Goal: Task Accomplishment & Management: Complete application form

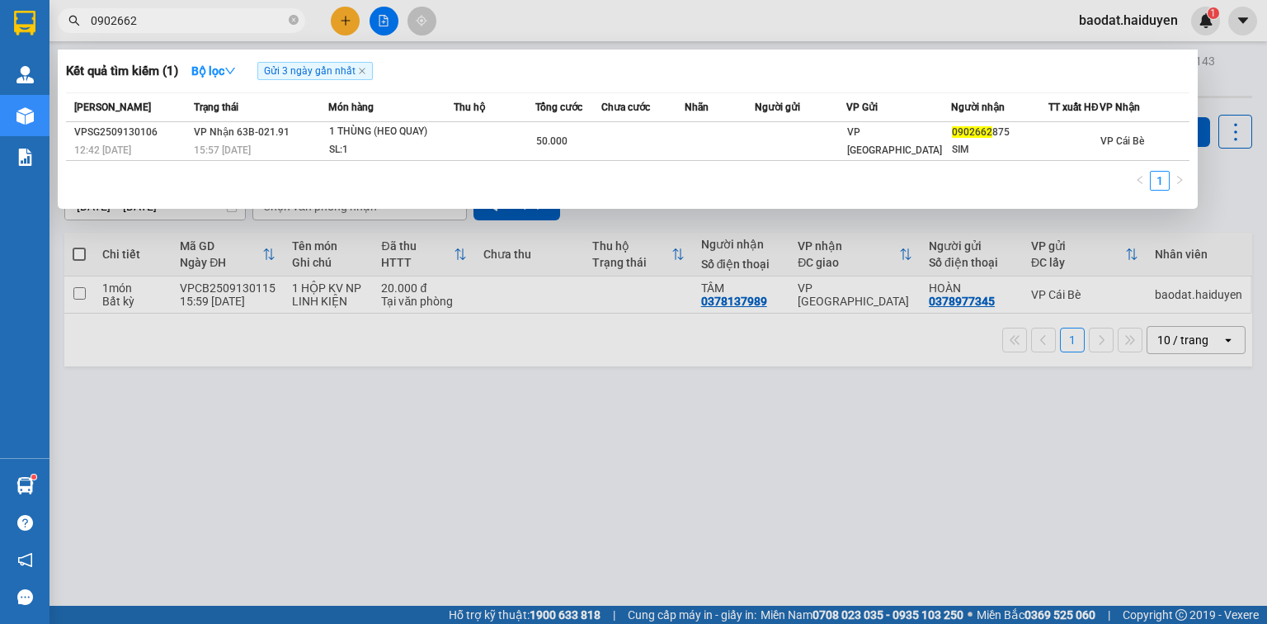
click at [247, 20] on input "0902662" at bounding box center [188, 21] width 195 height 18
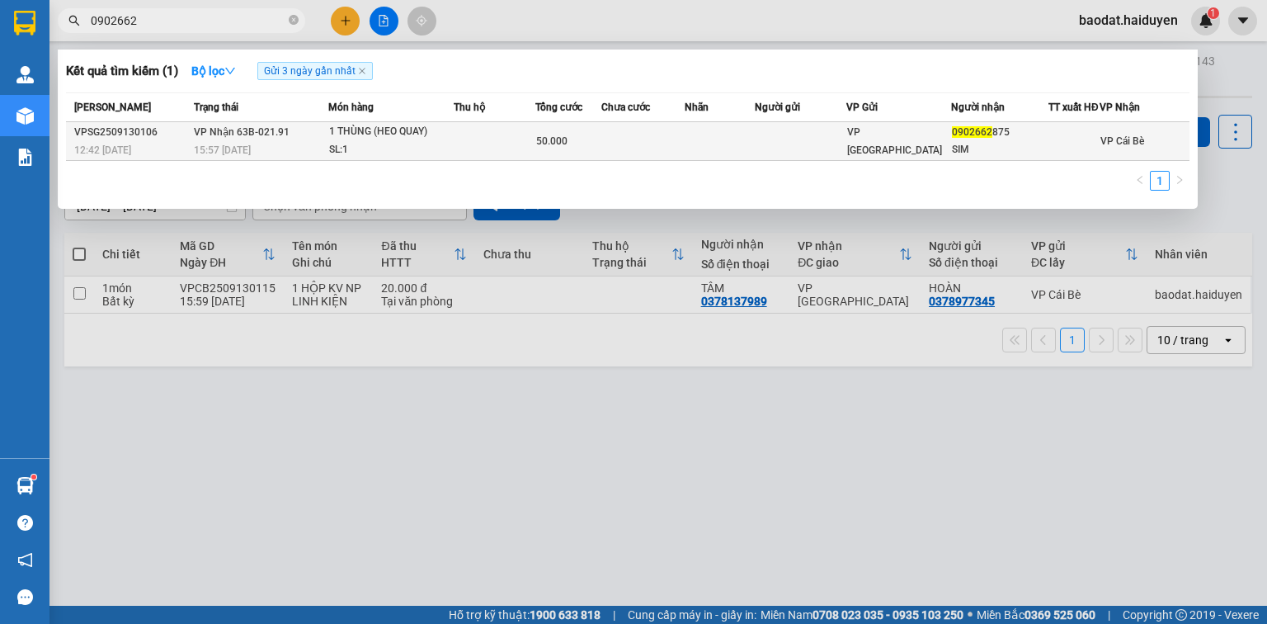
click at [244, 151] on div "15:57 [DATE]" at bounding box center [261, 150] width 134 height 18
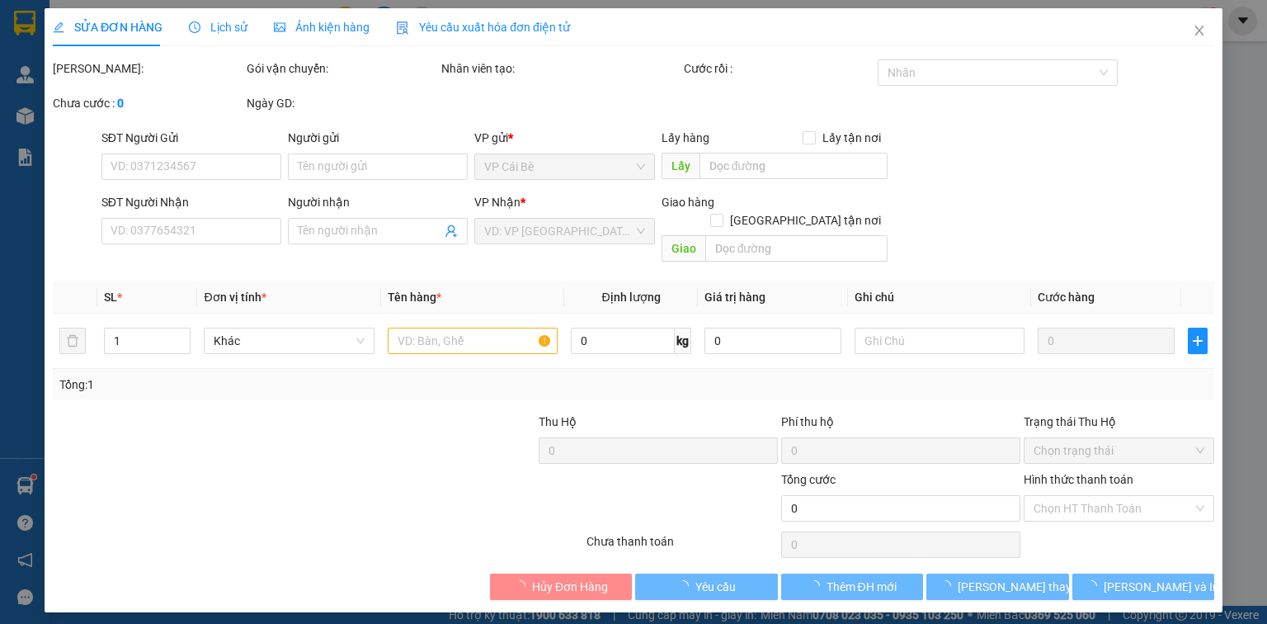
type input "0902662875"
type input "SIM"
type input "50.000"
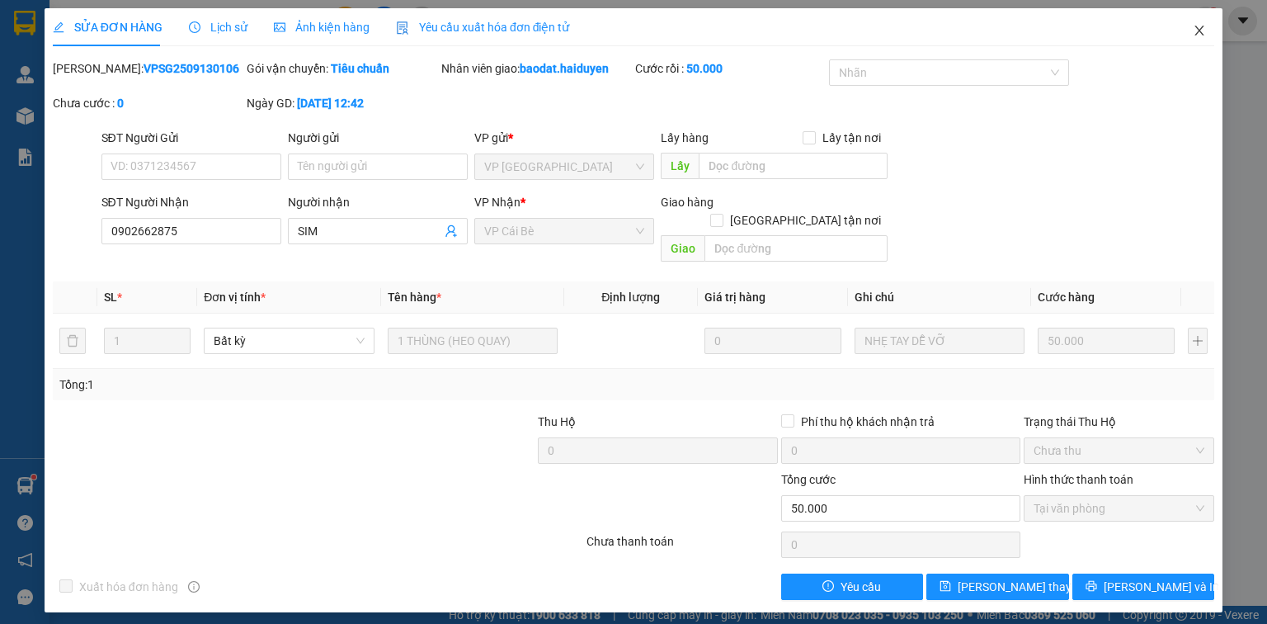
click at [1197, 29] on icon "close" at bounding box center [1199, 31] width 9 height 10
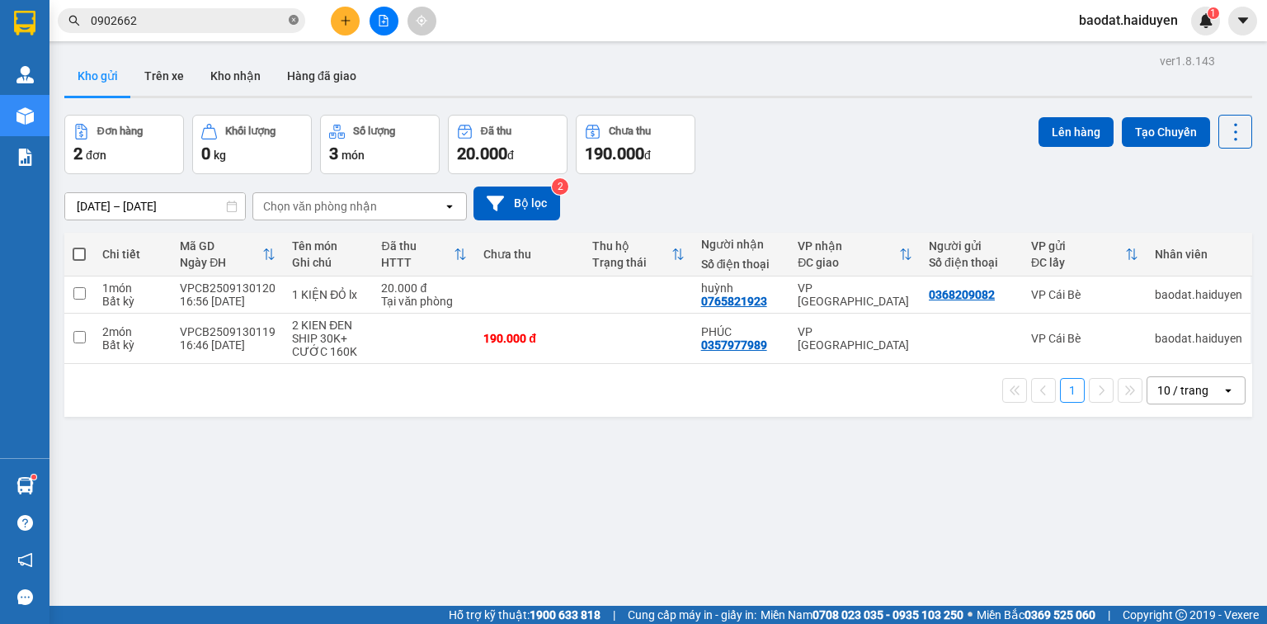
click at [293, 21] on icon "close-circle" at bounding box center [294, 20] width 10 height 10
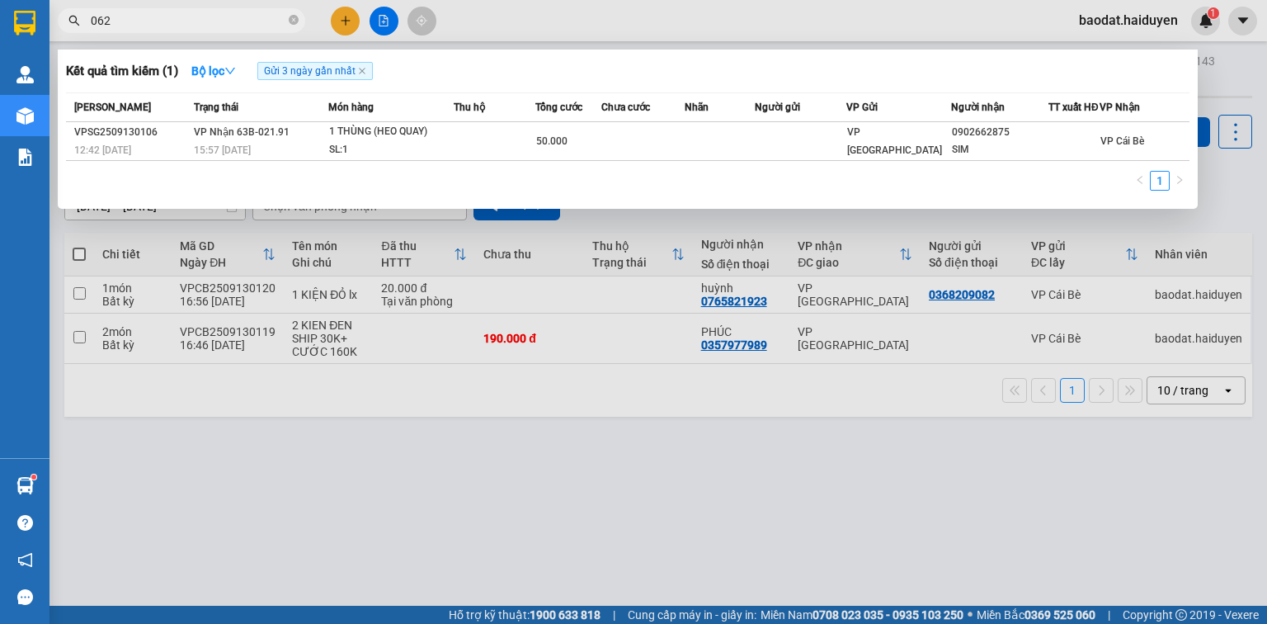
type input "0620"
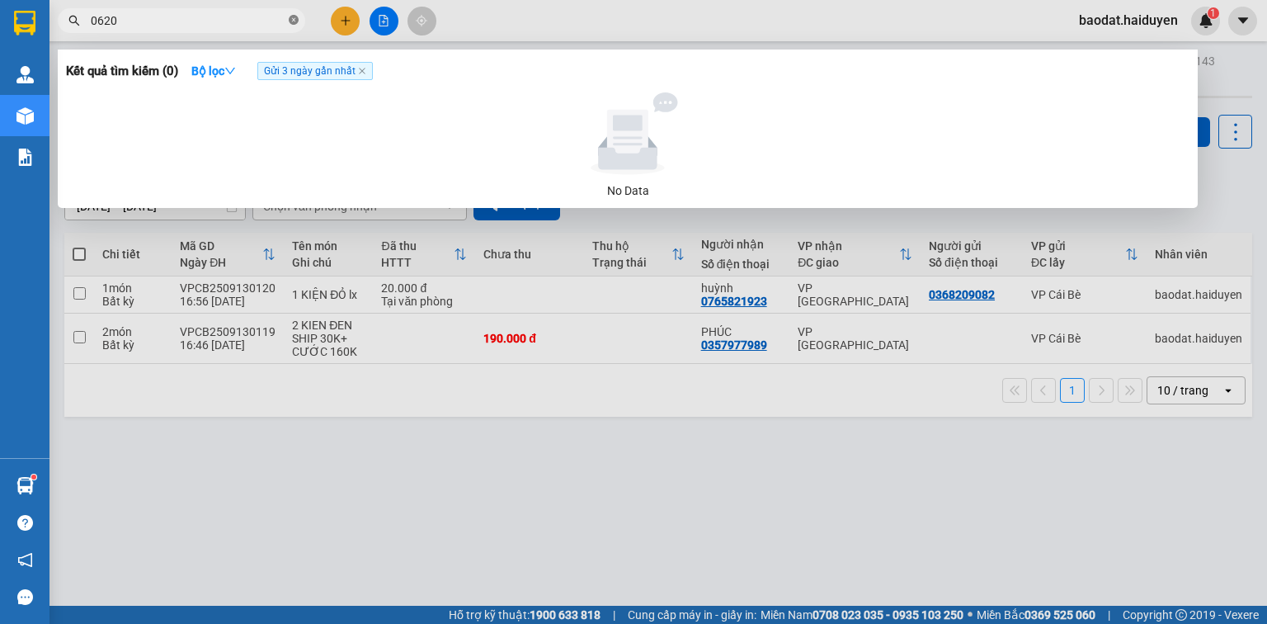
click at [297, 21] on icon "close-circle" at bounding box center [294, 20] width 10 height 10
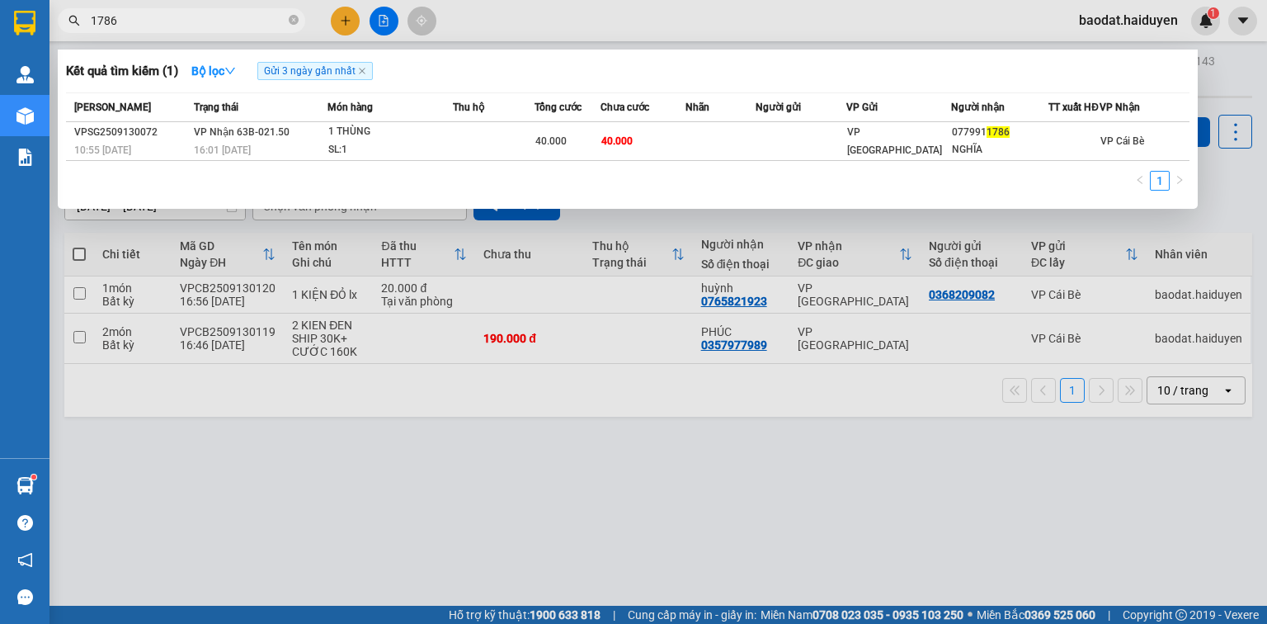
type input "1786"
click at [354, 16] on div at bounding box center [633, 312] width 1267 height 624
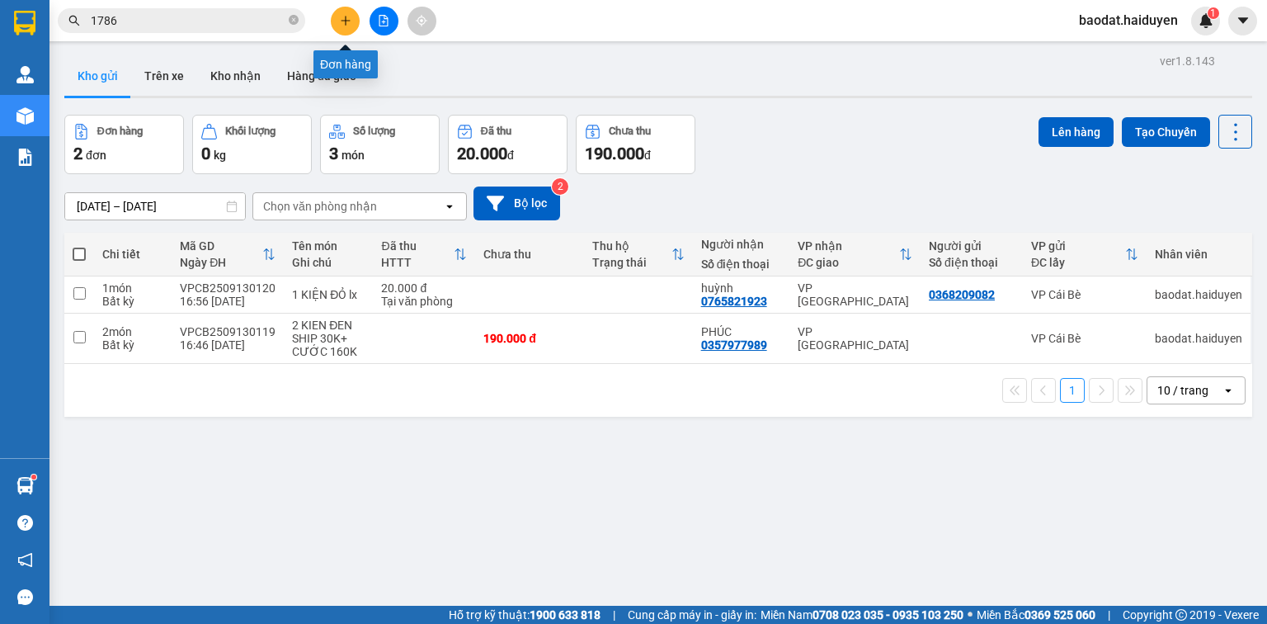
click at [347, 16] on icon "plus" at bounding box center [346, 21] width 12 height 12
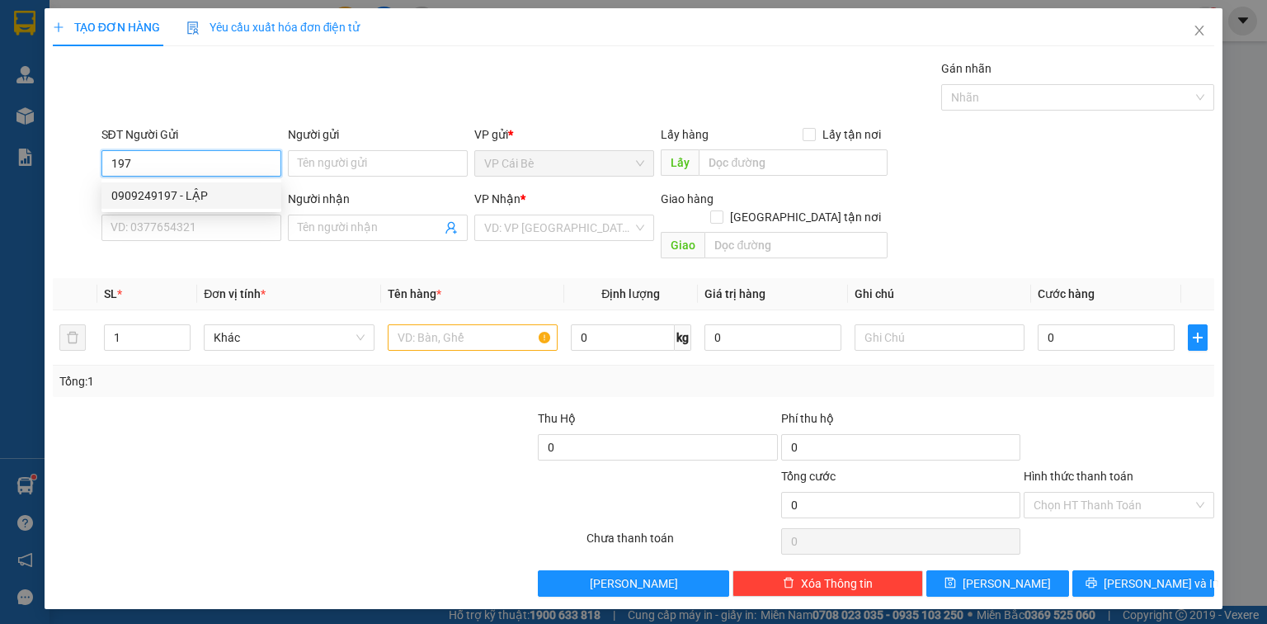
click at [211, 186] on div "0909249197 - LẬP" at bounding box center [191, 195] width 160 height 18
type input "0909249197"
type input "LẬP"
type input "0909163364"
type input "PHƯƠNG"
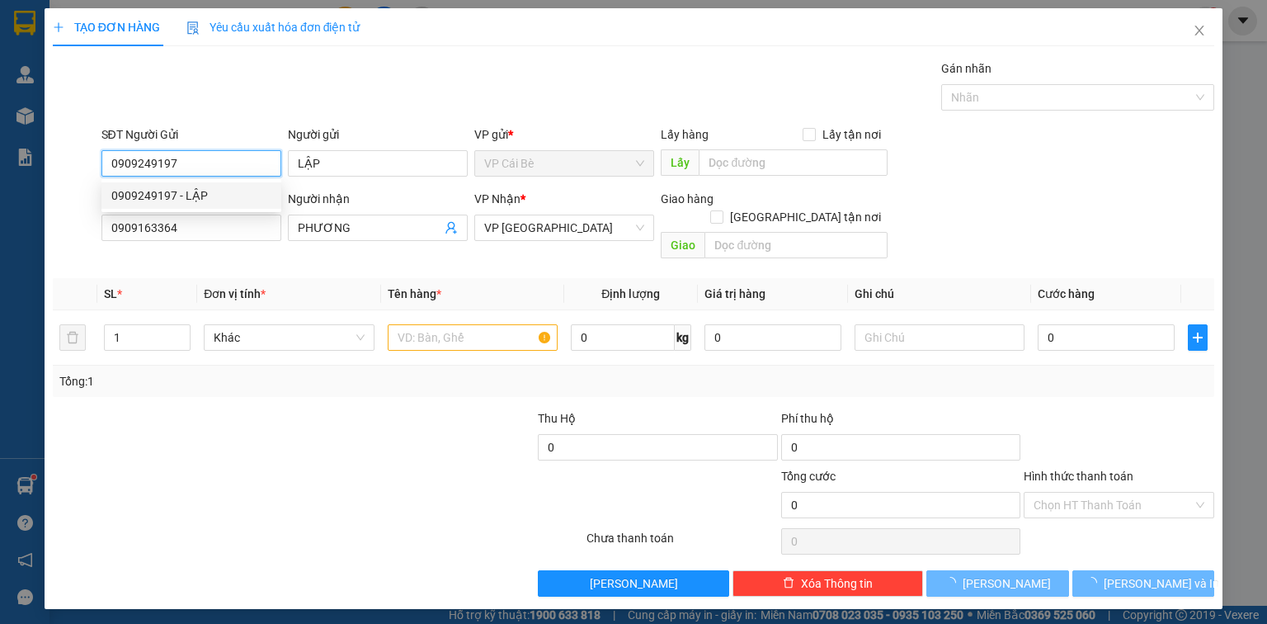
type input "70.000"
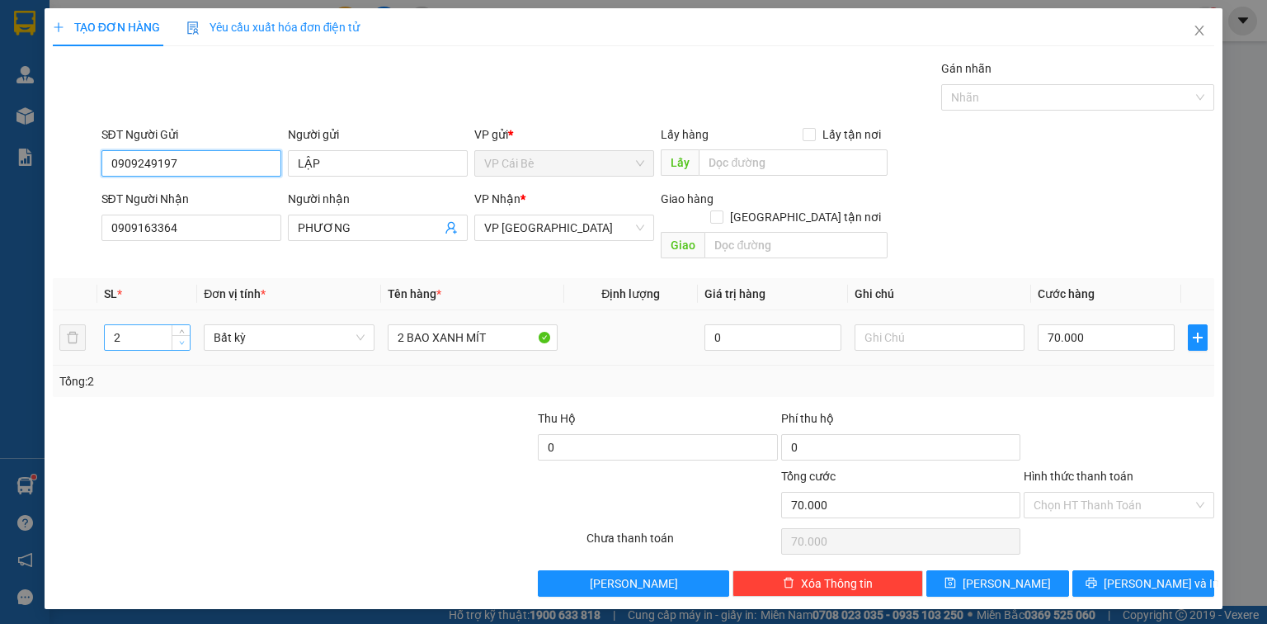
type input "0909249197"
type input "1"
click at [175, 335] on span "Decrease Value" at bounding box center [181, 342] width 18 height 15
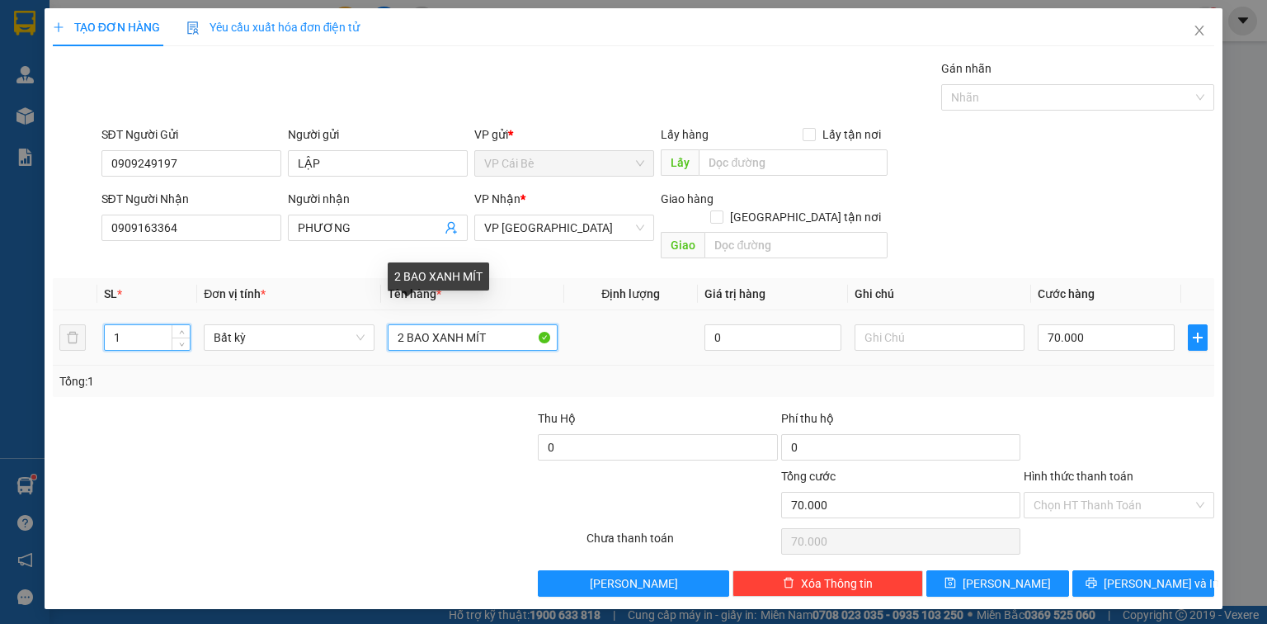
click at [401, 324] on input "2 BAO XANH MÍT" at bounding box center [473, 337] width 170 height 26
type input "0"
type input "1 BAO XANH MÍT"
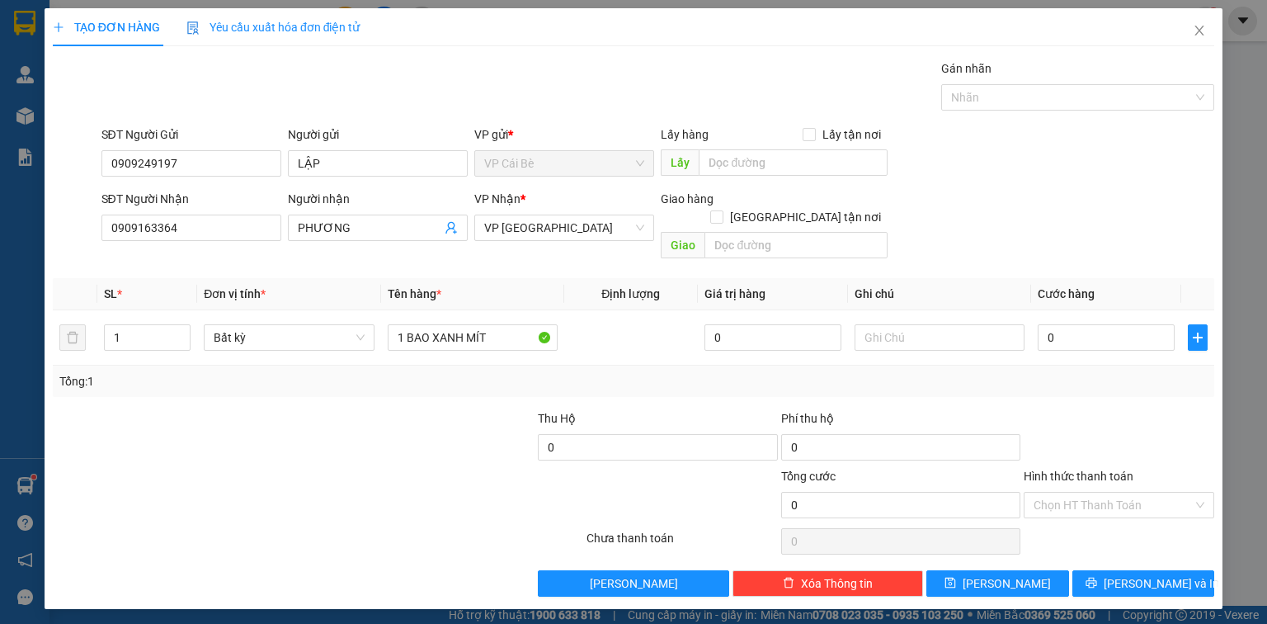
click at [683, 365] on div "Tổng: 1" at bounding box center [633, 380] width 1161 height 31
click at [1076, 324] on input "0" at bounding box center [1106, 337] width 137 height 26
type input "0"
type input "6"
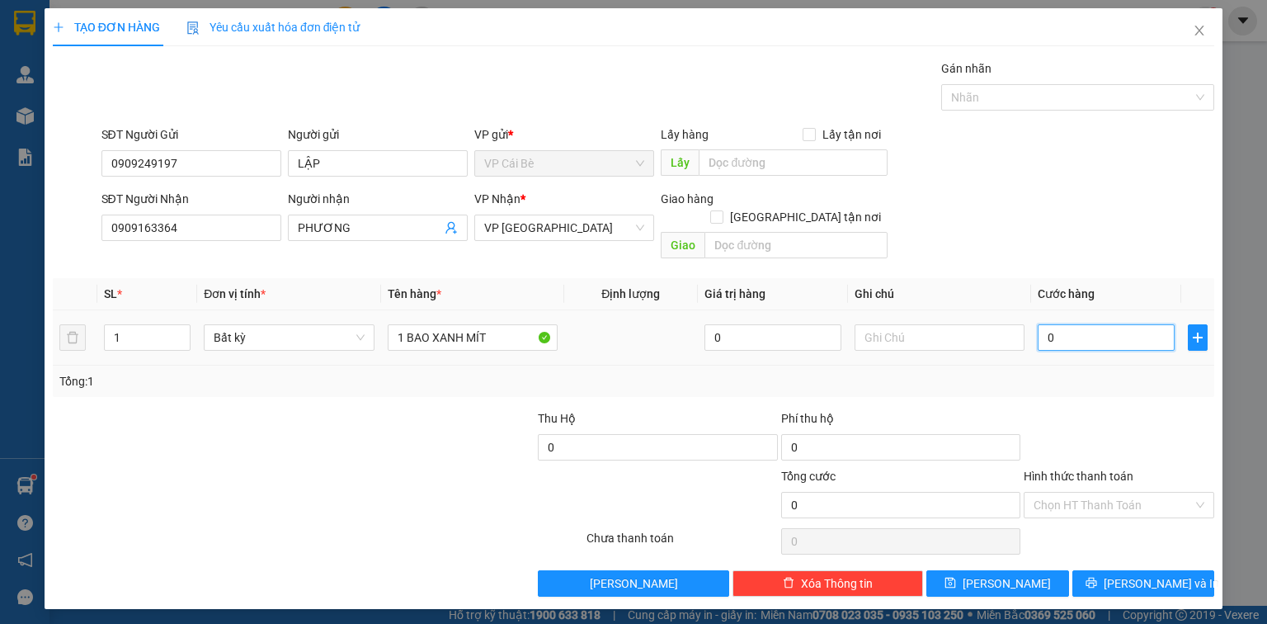
type input "06"
type input "60"
type input "060"
type input "60.000"
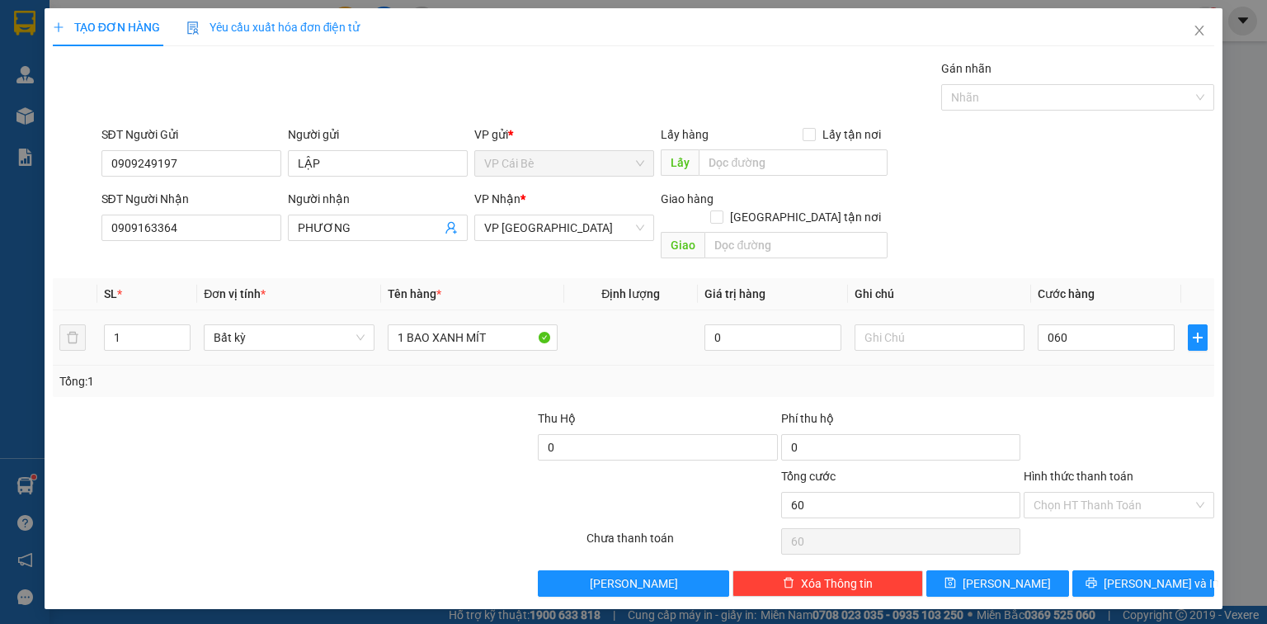
type input "60.000"
click at [1074, 278] on th "Cước hàng" at bounding box center [1106, 294] width 150 height 32
click at [992, 570] on button "[PERSON_NAME]" at bounding box center [997, 583] width 143 height 26
type input "0"
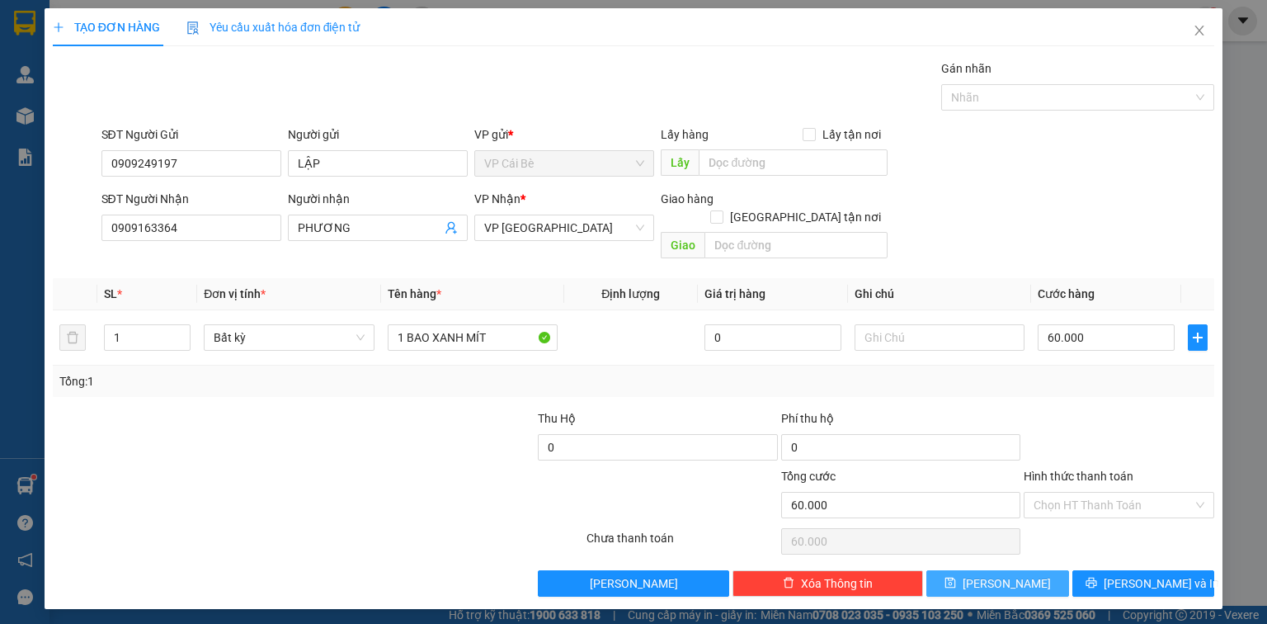
type input "0"
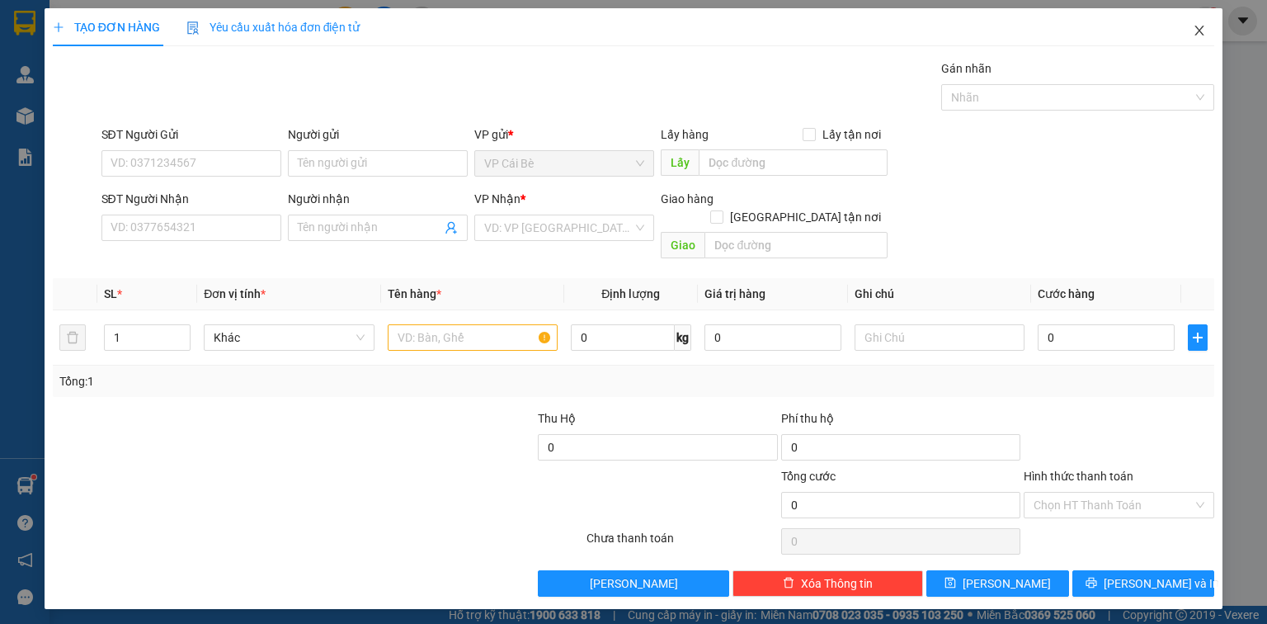
click at [1199, 26] on icon "close" at bounding box center [1199, 30] width 13 height 13
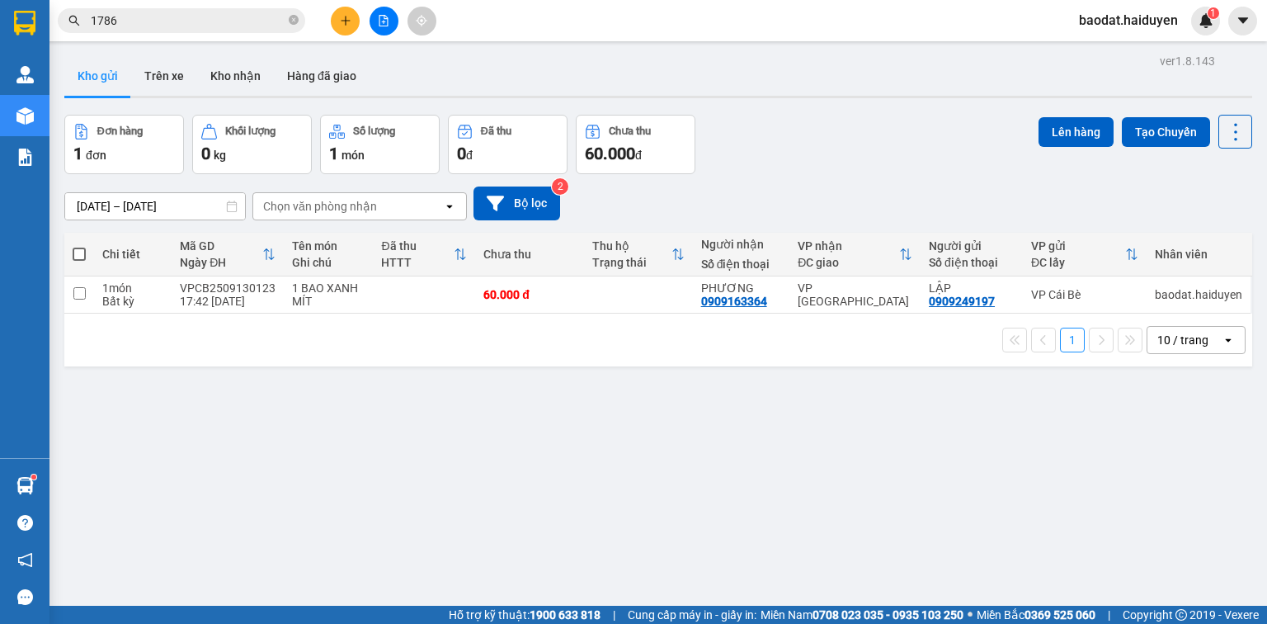
click at [158, 10] on span "1786" at bounding box center [181, 20] width 247 height 25
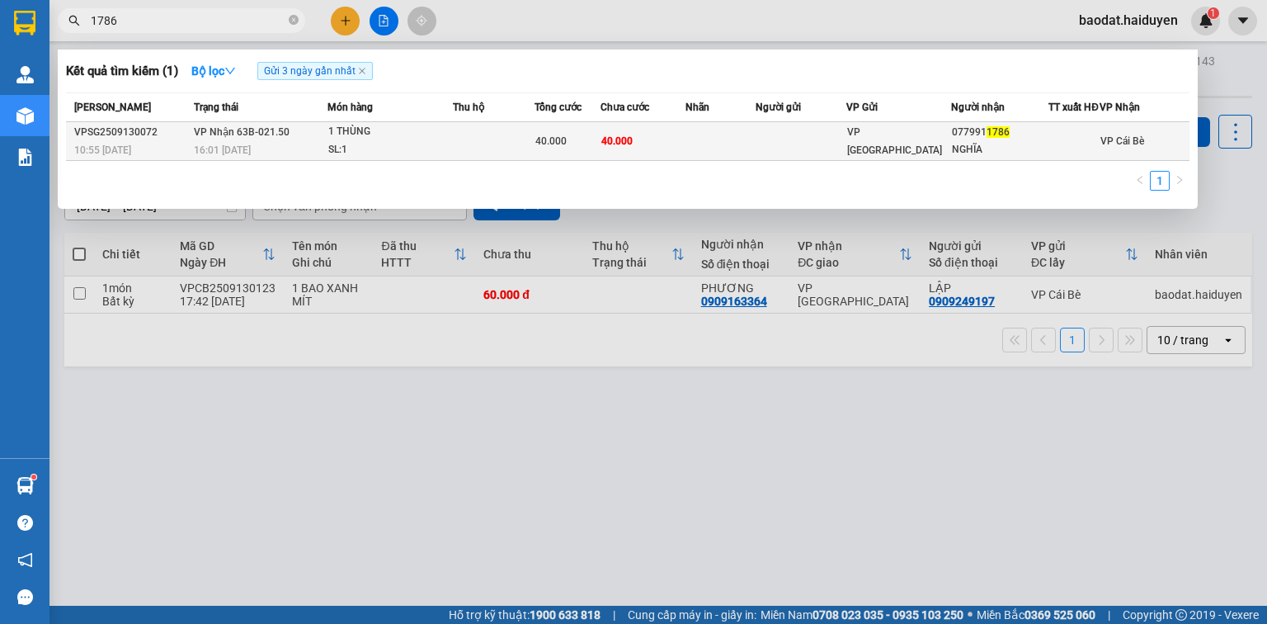
click at [360, 141] on div "1 THÙNG" at bounding box center [390, 132] width 124 height 18
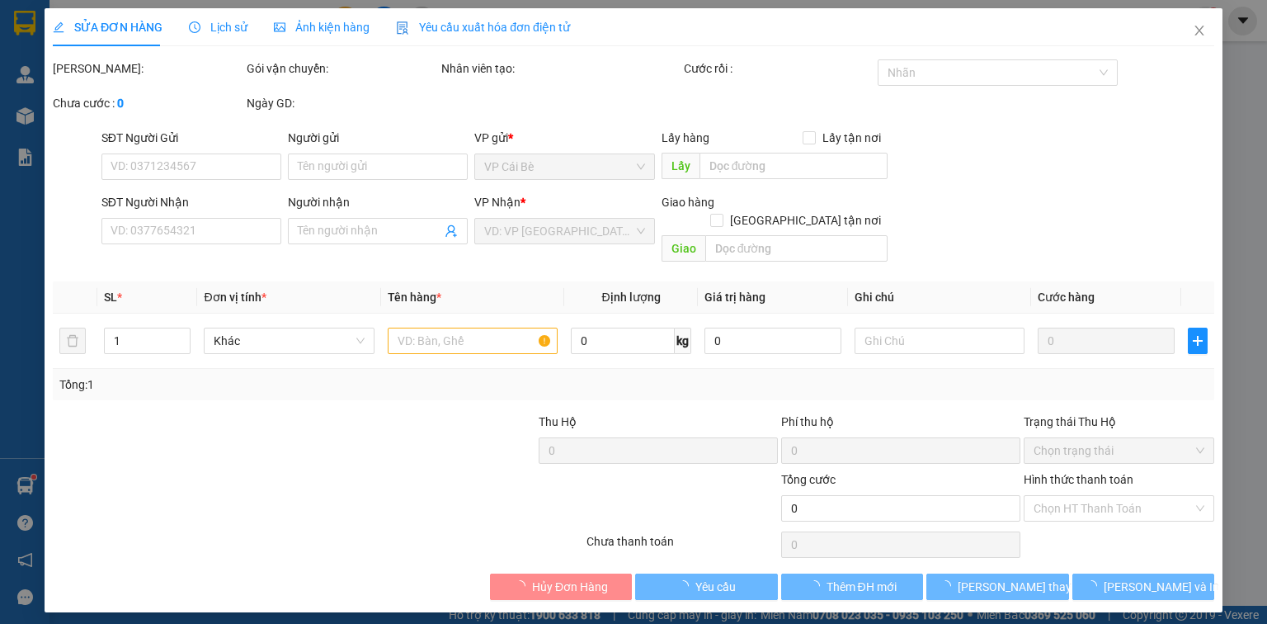
type input "0779911786"
type input "NGHĨA"
type input "40.000"
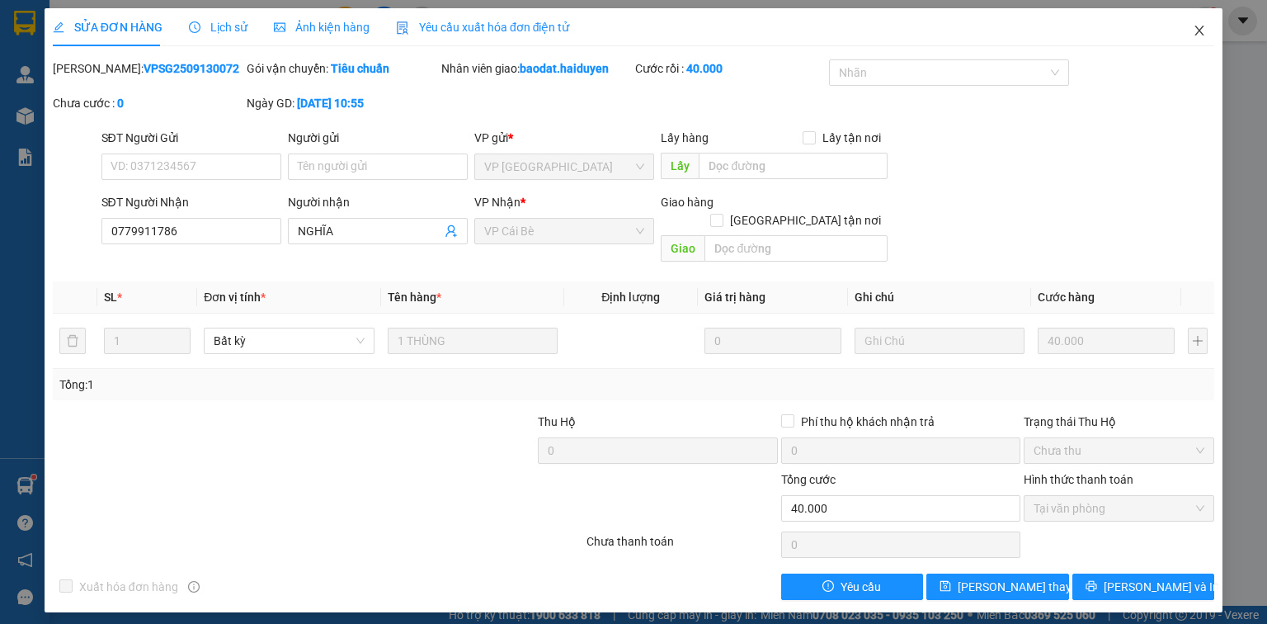
click at [1199, 26] on icon "close" at bounding box center [1199, 30] width 13 height 13
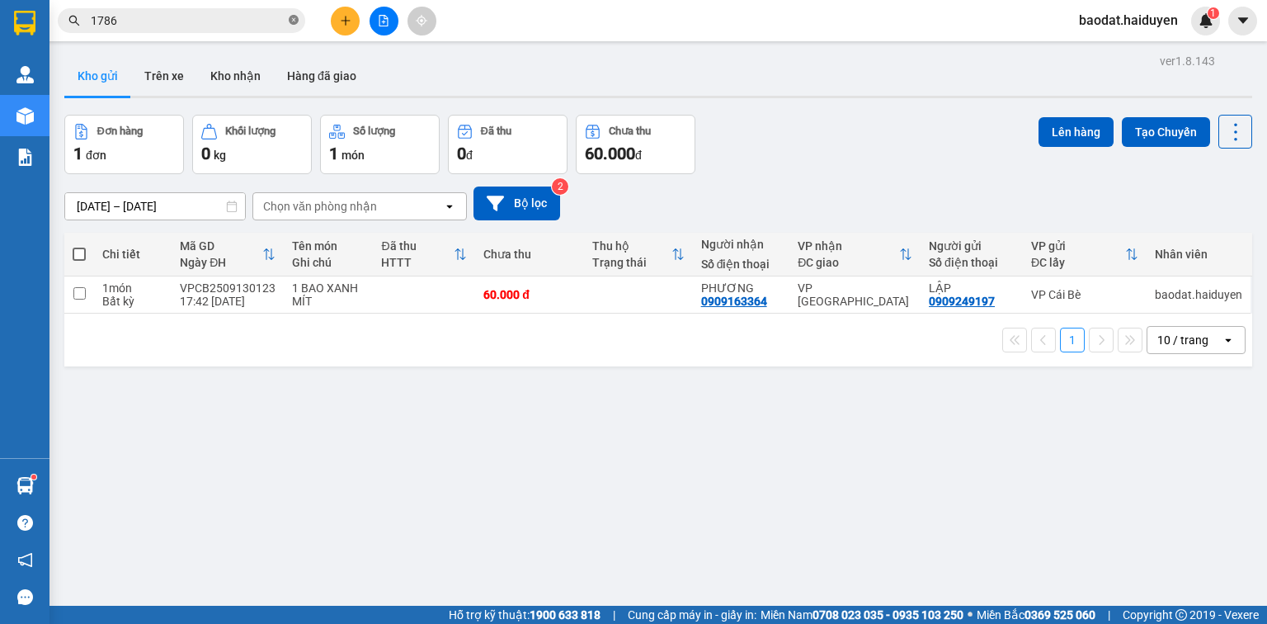
click at [289, 22] on icon "close-circle" at bounding box center [294, 20] width 10 height 10
click at [378, 21] on icon "file-add" at bounding box center [384, 21] width 12 height 12
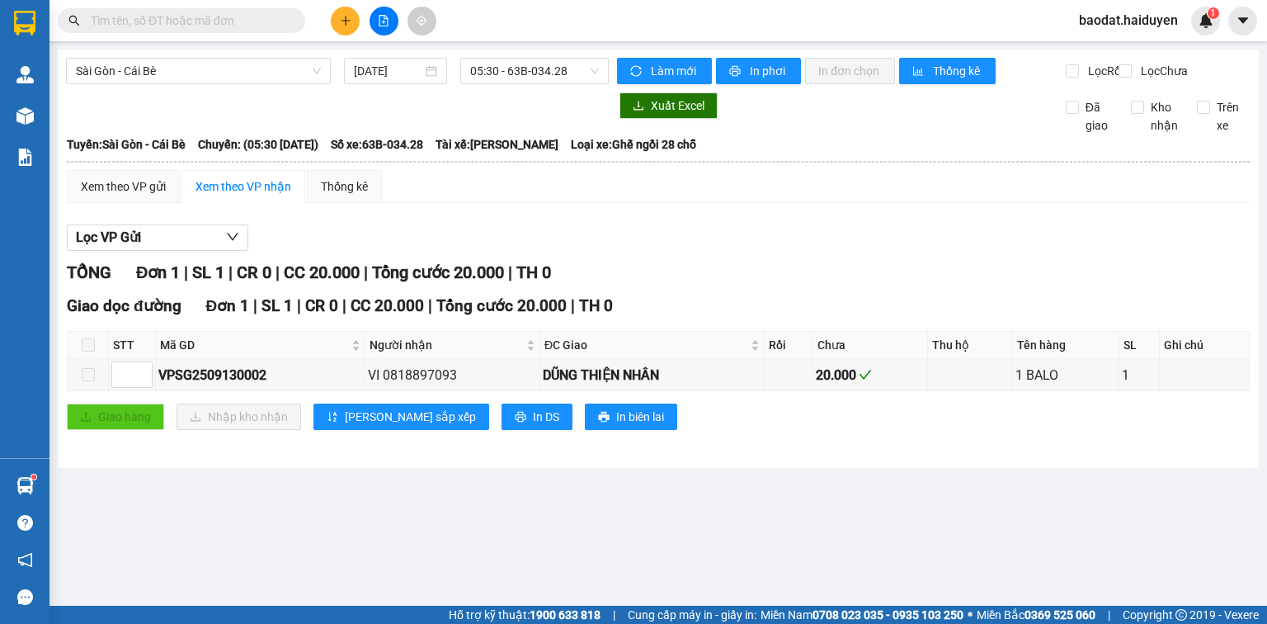
click at [148, 72] on span "Sài Gòn - Cái Bè" at bounding box center [198, 71] width 245 height 25
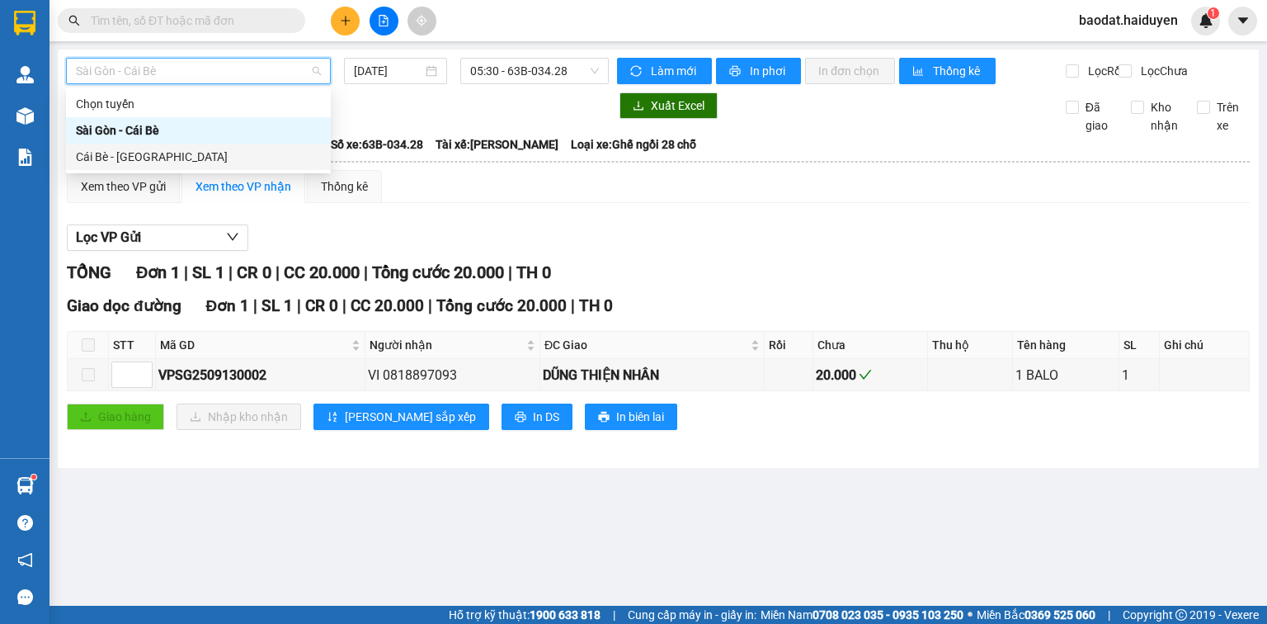
click at [132, 157] on div "Cái Bè - [GEOGRAPHIC_DATA]" at bounding box center [198, 157] width 245 height 18
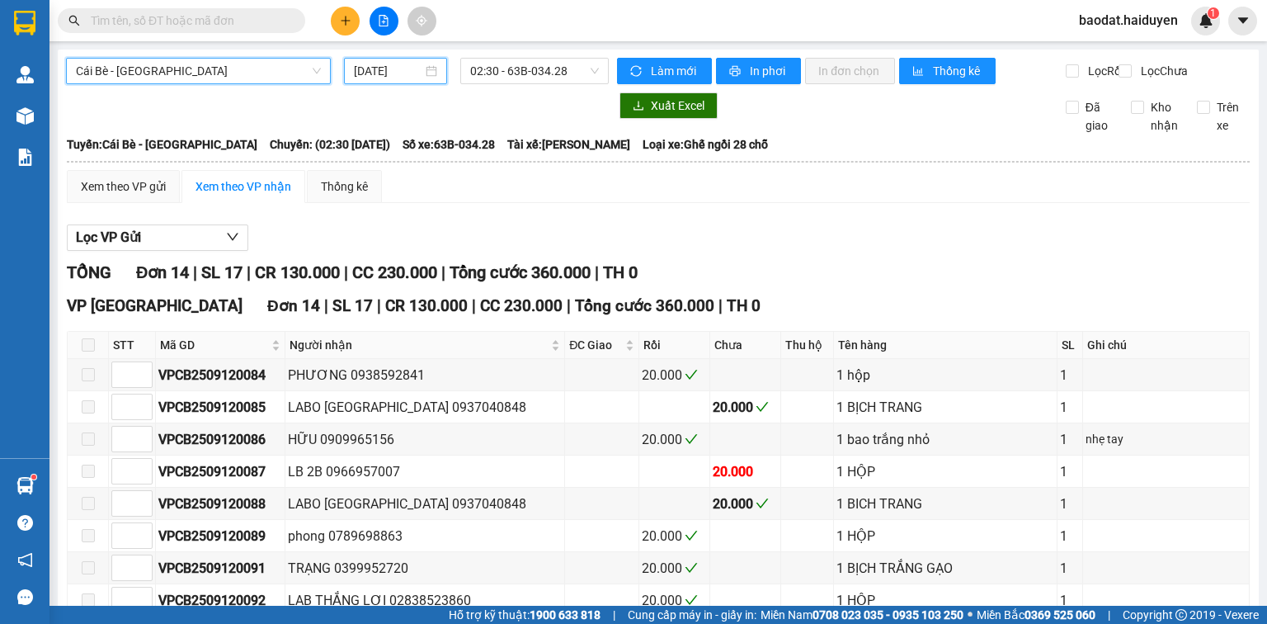
click at [373, 71] on input "[DATE]" at bounding box center [388, 71] width 68 height 18
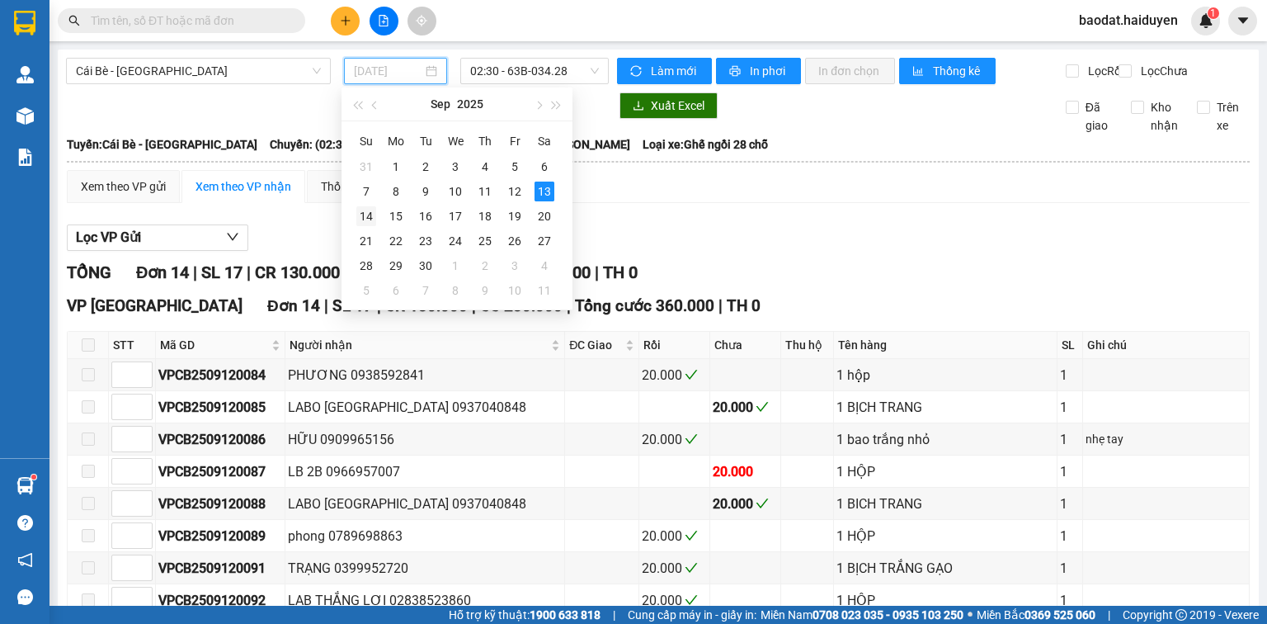
click at [360, 218] on div "14" at bounding box center [366, 216] width 20 height 20
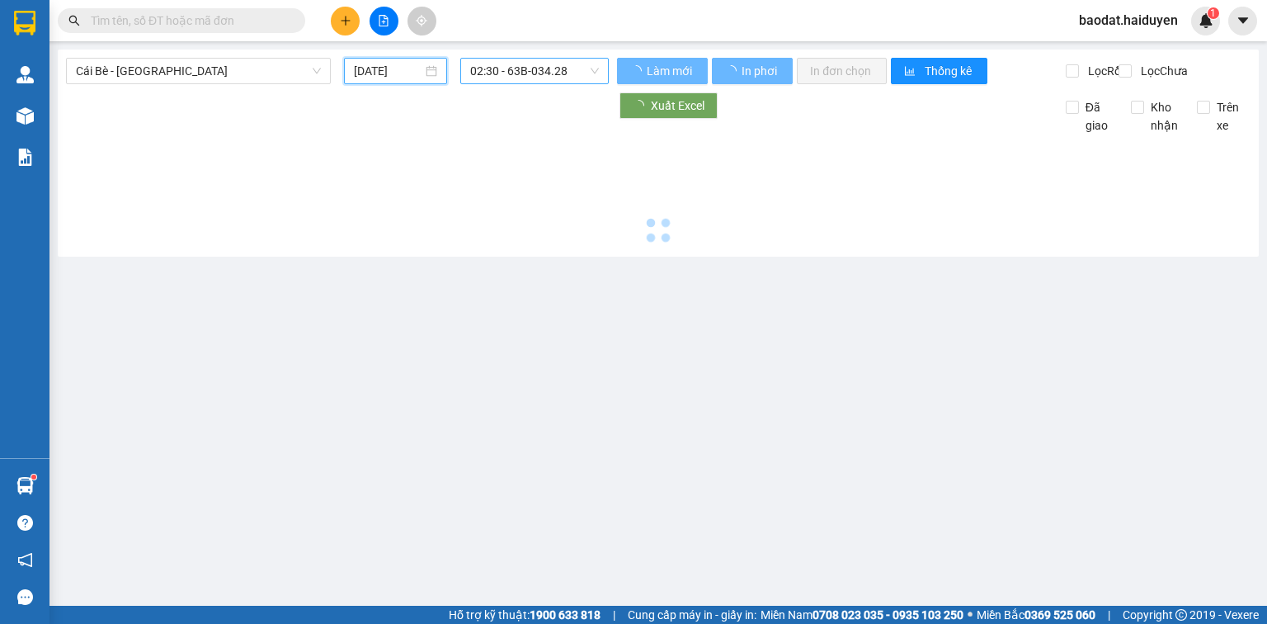
type input "[DATE]"
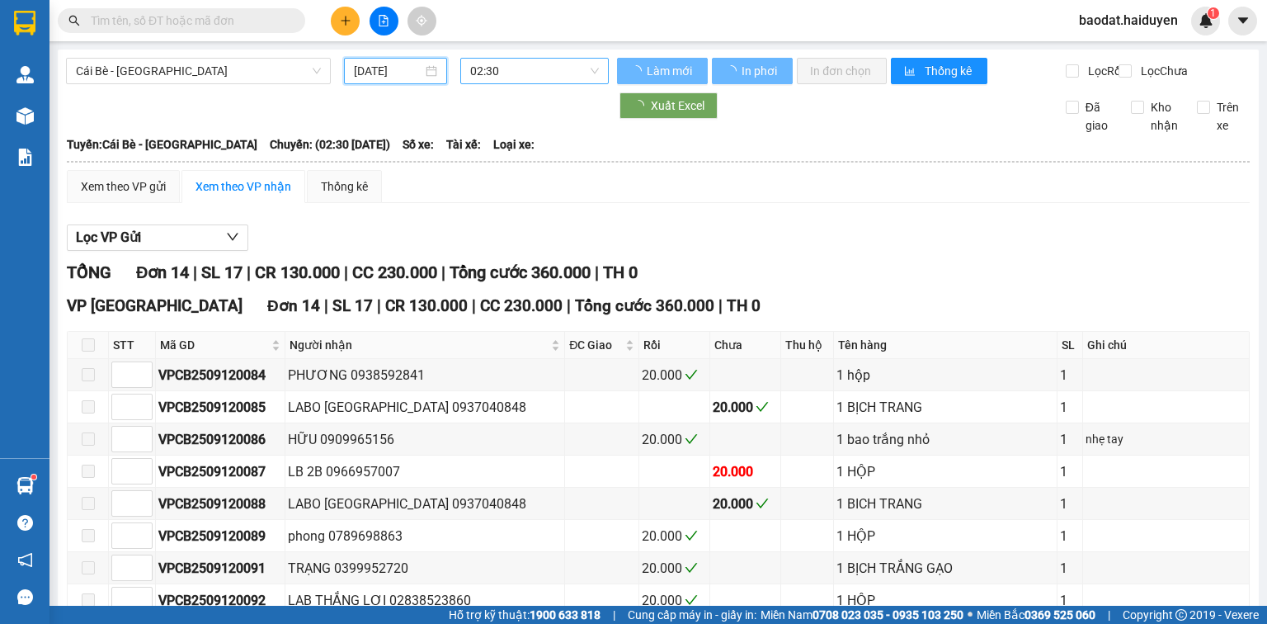
click at [495, 73] on span "02:30" at bounding box center [535, 71] width 130 height 25
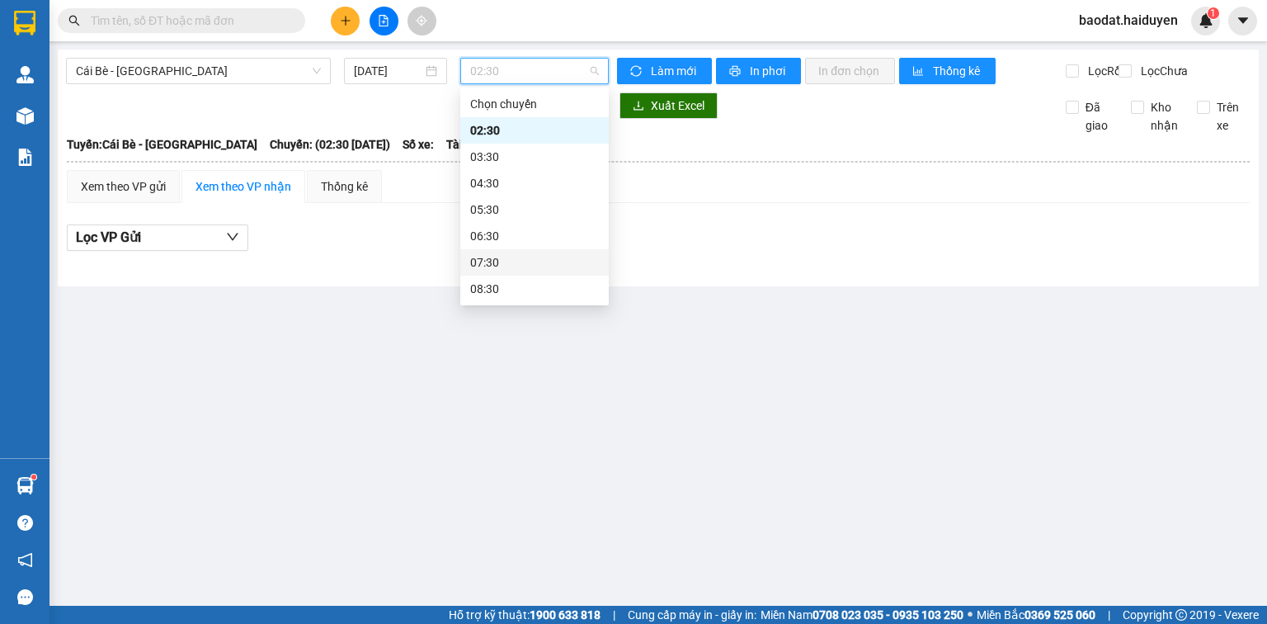
scroll to position [198, 0]
click at [515, 136] on div "10:00 (TC)" at bounding box center [534, 143] width 129 height 18
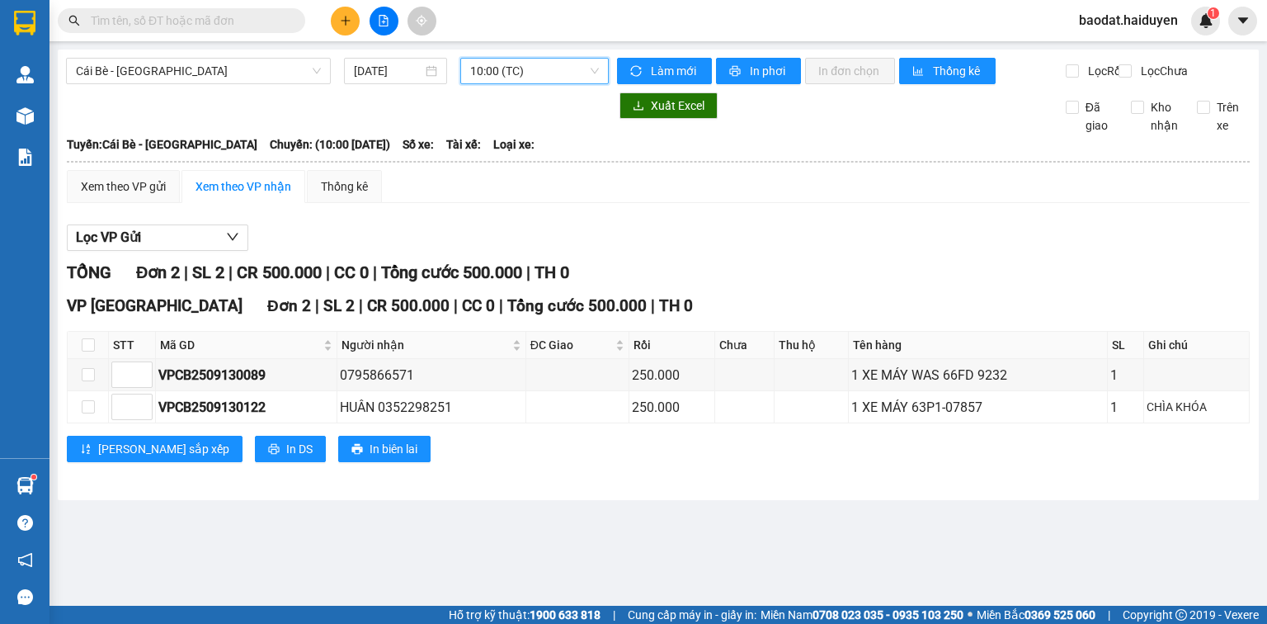
click at [115, 169] on th at bounding box center [658, 161] width 1185 height 15
click at [119, 196] on div "Xem theo VP gửi" at bounding box center [123, 186] width 85 height 18
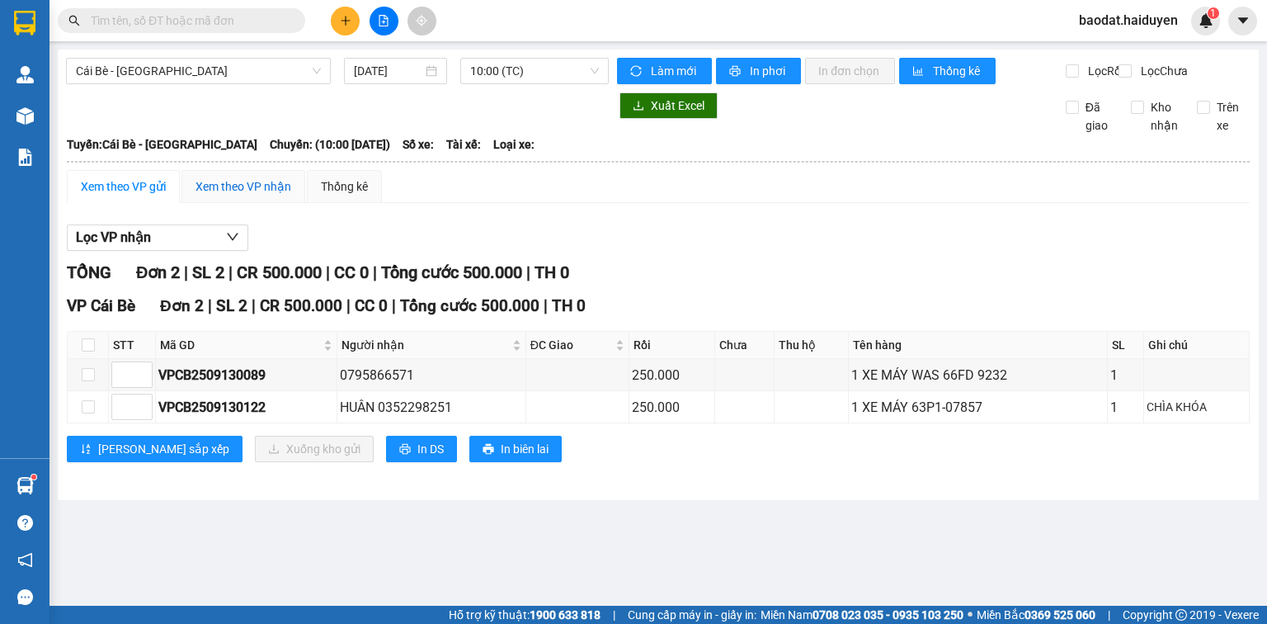
click at [221, 196] on div "Xem theo VP nhận" at bounding box center [244, 186] width 96 height 18
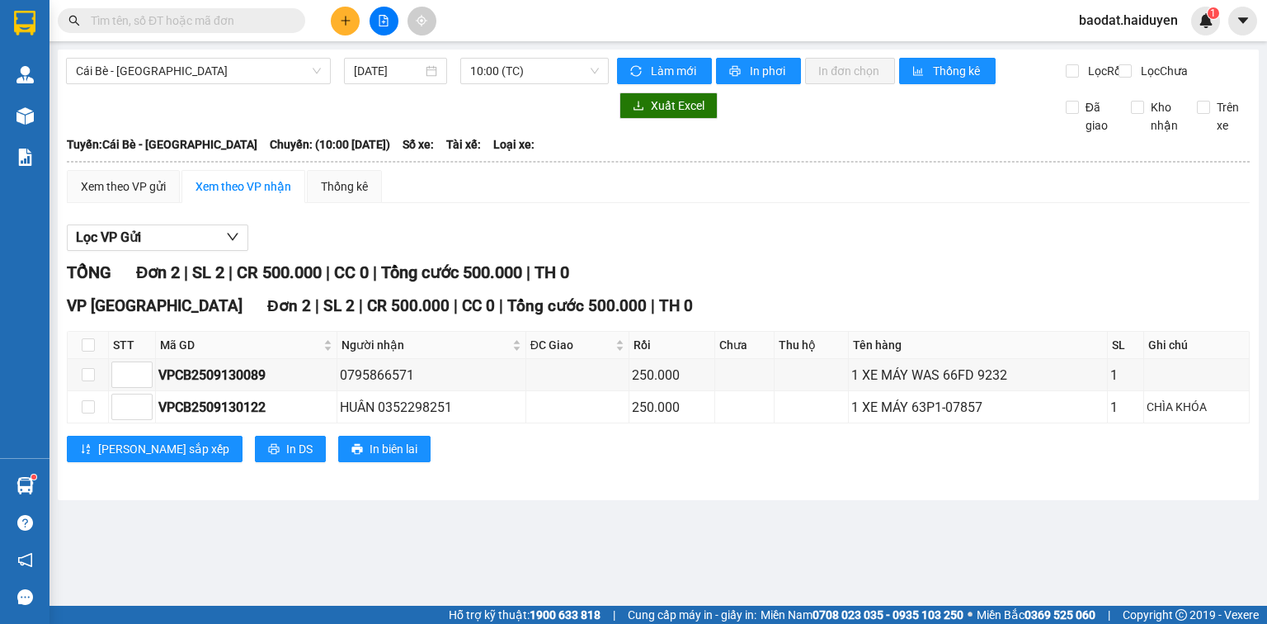
click at [260, 23] on input "text" at bounding box center [188, 21] width 195 height 18
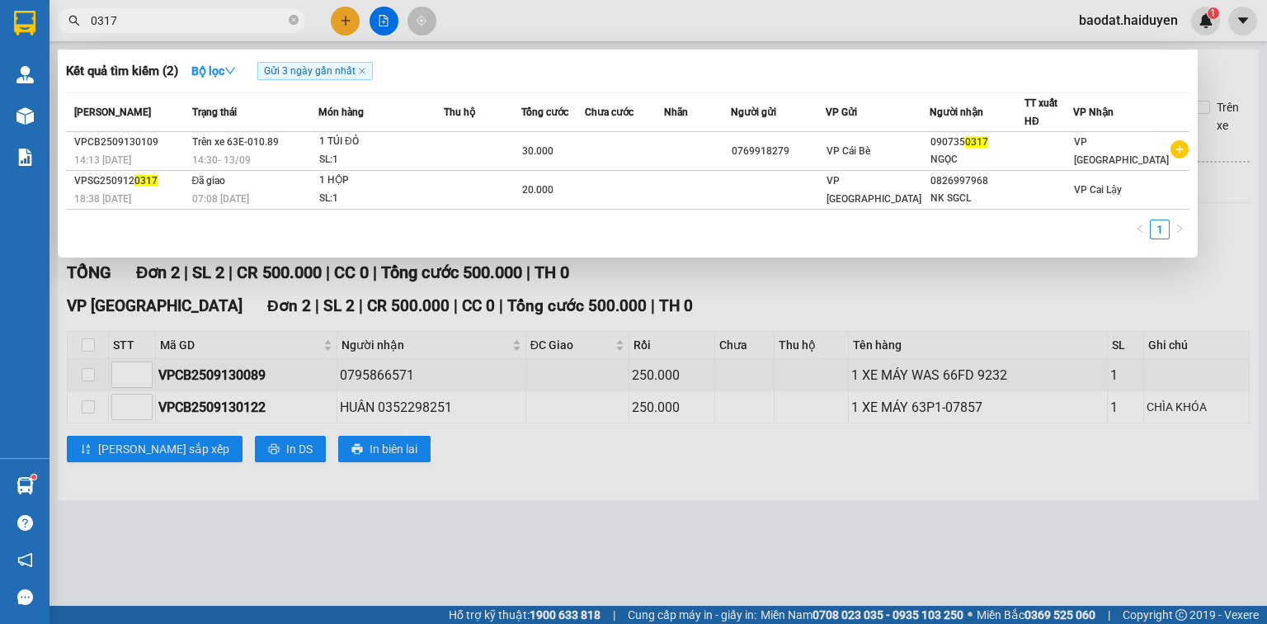
type input "0317"
click at [289, 18] on icon "close-circle" at bounding box center [294, 20] width 10 height 10
type input "0505"
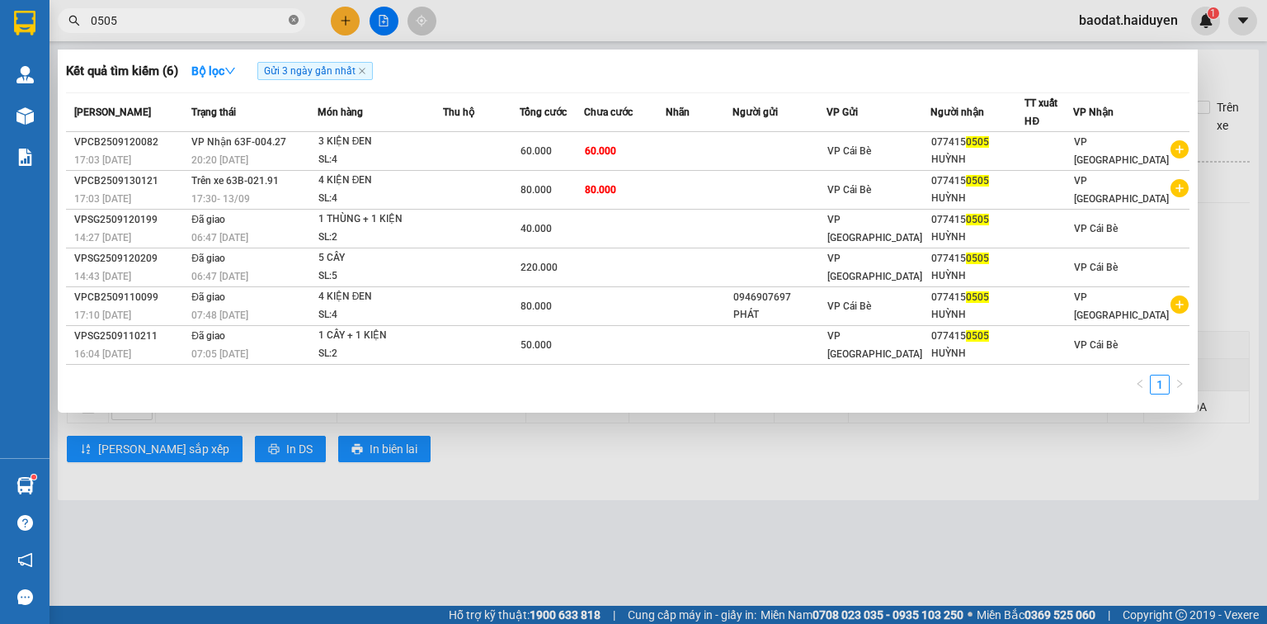
click at [294, 20] on icon "close-circle" at bounding box center [294, 20] width 10 height 10
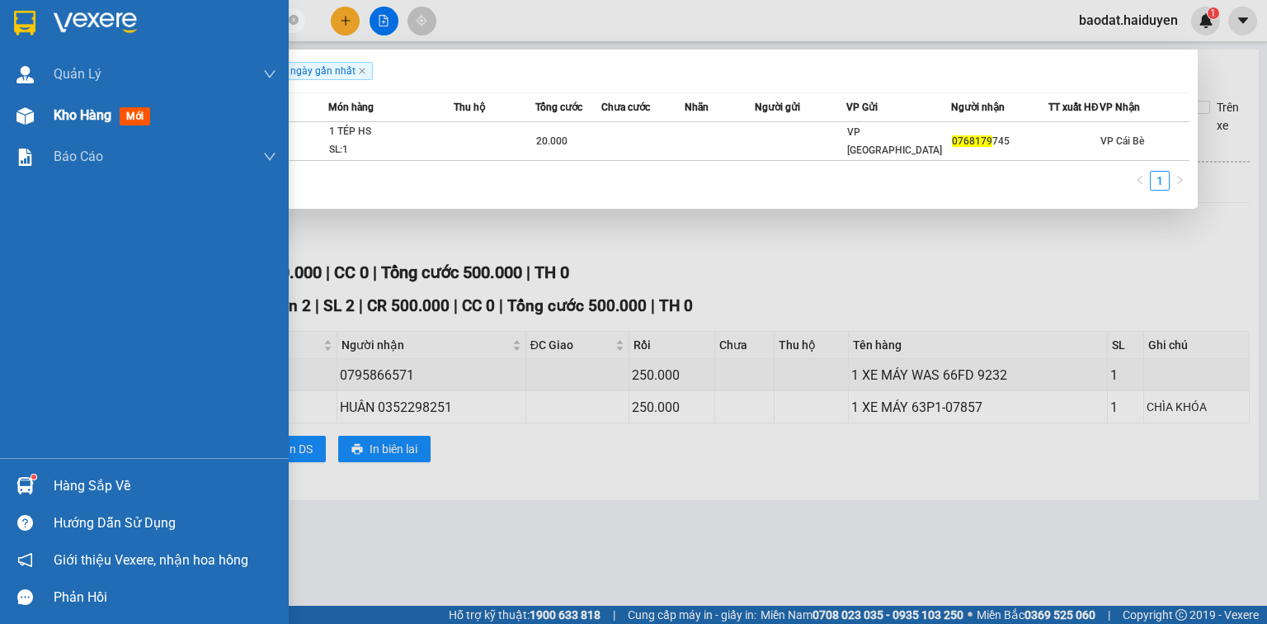
type input "0768179"
click at [100, 112] on span "Kho hàng" at bounding box center [83, 115] width 58 height 16
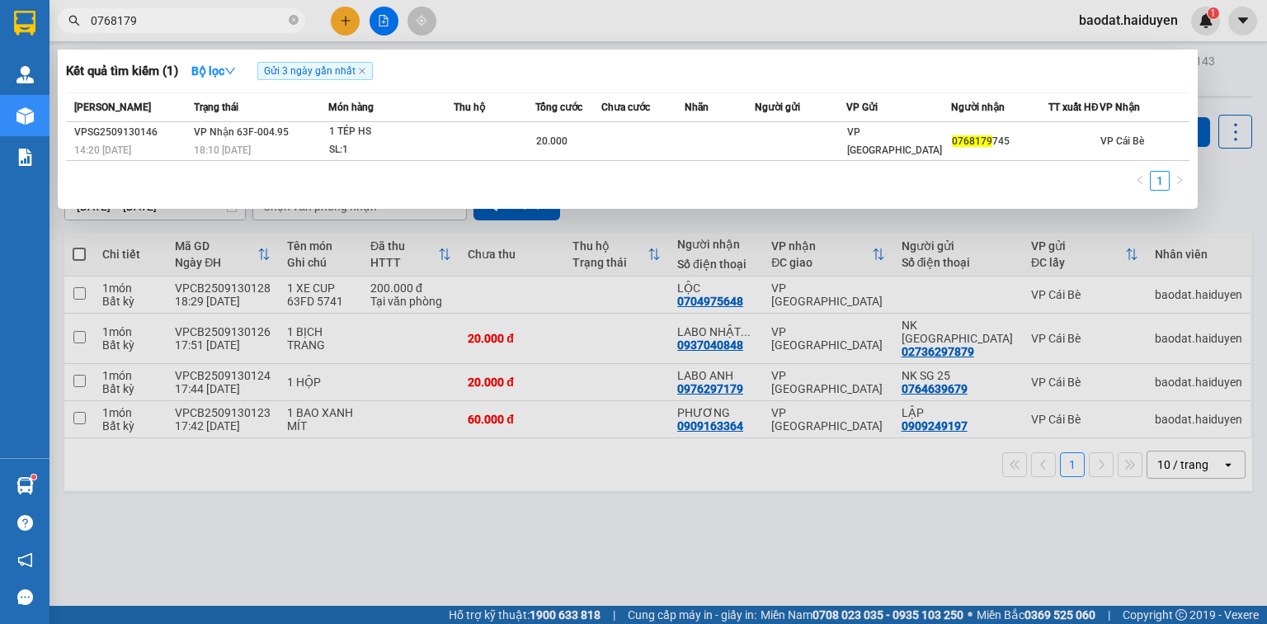
click at [571, 266] on div at bounding box center [633, 312] width 1267 height 624
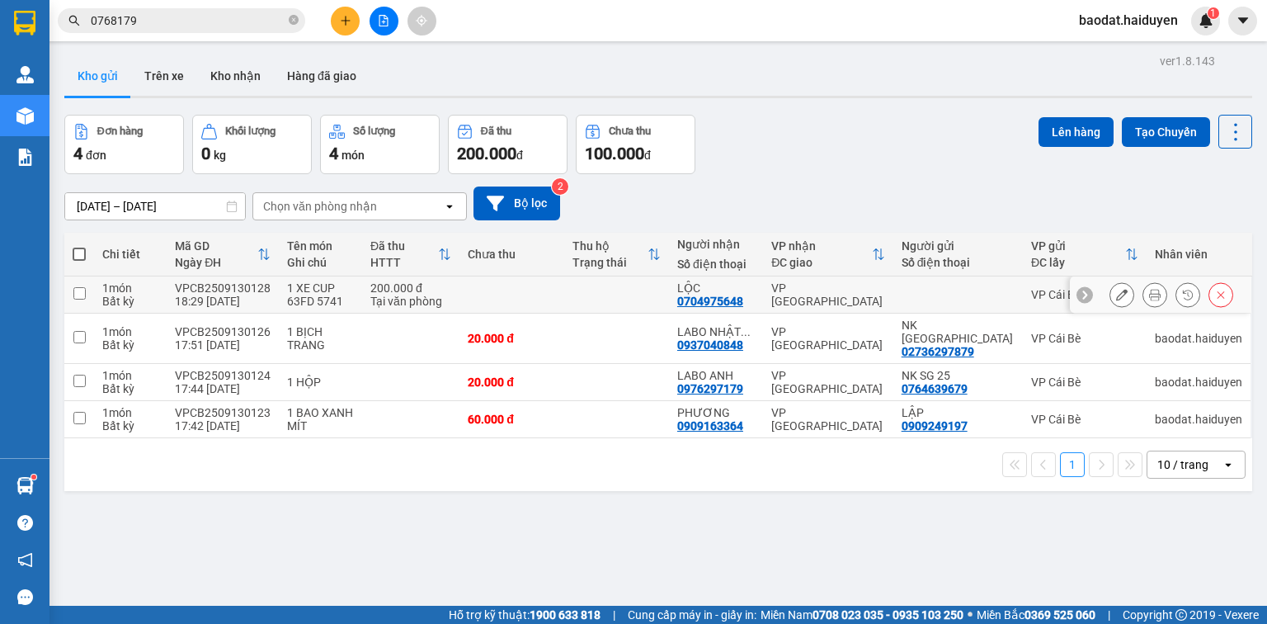
click at [1149, 294] on icon at bounding box center [1155, 295] width 12 height 12
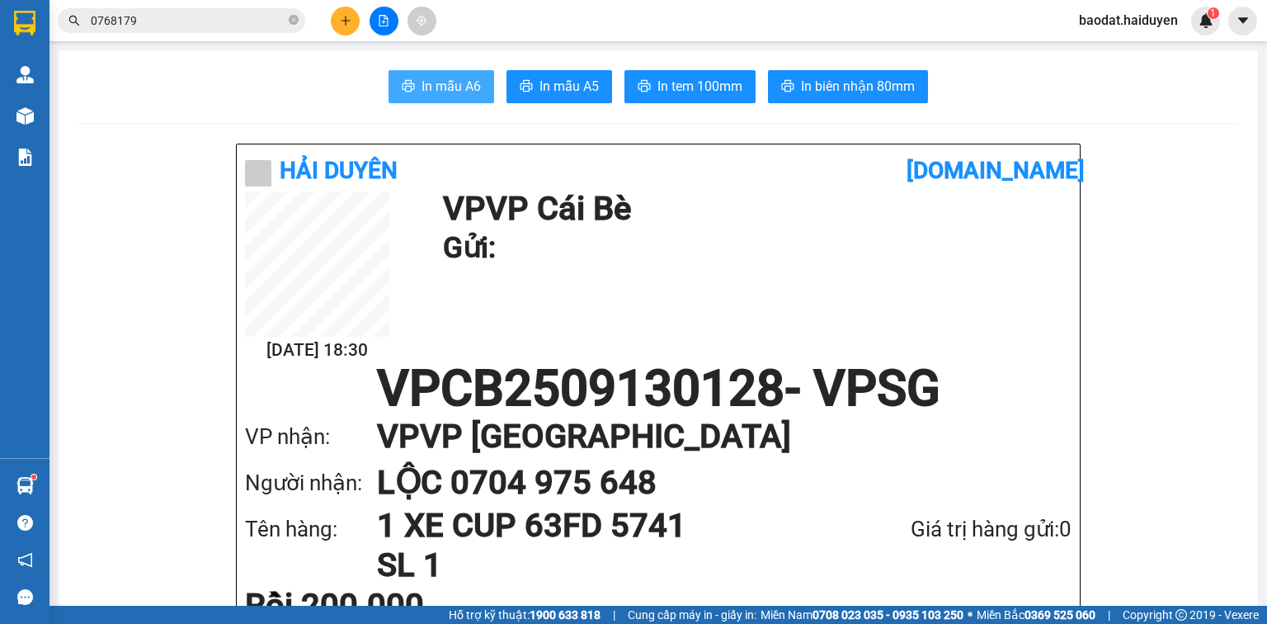
click at [422, 82] on span "In mẫu A6" at bounding box center [451, 86] width 59 height 21
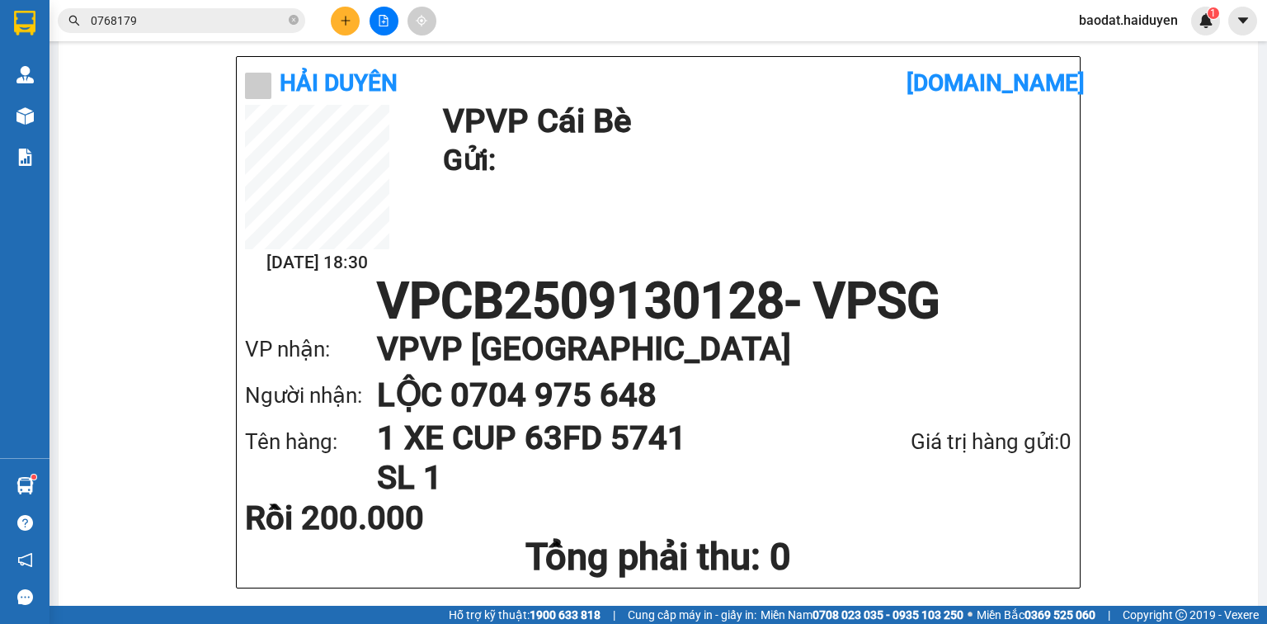
scroll to position [132, 0]
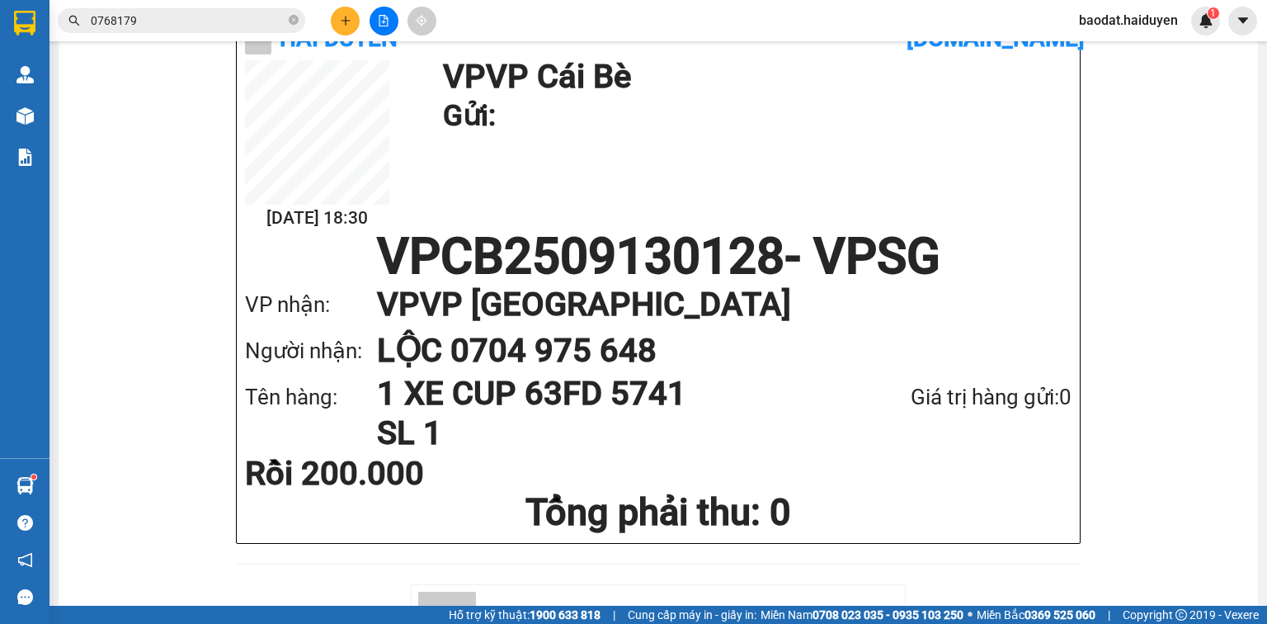
drag, startPoint x: 123, startPoint y: 422, endPoint x: 104, endPoint y: 398, distance: 29.9
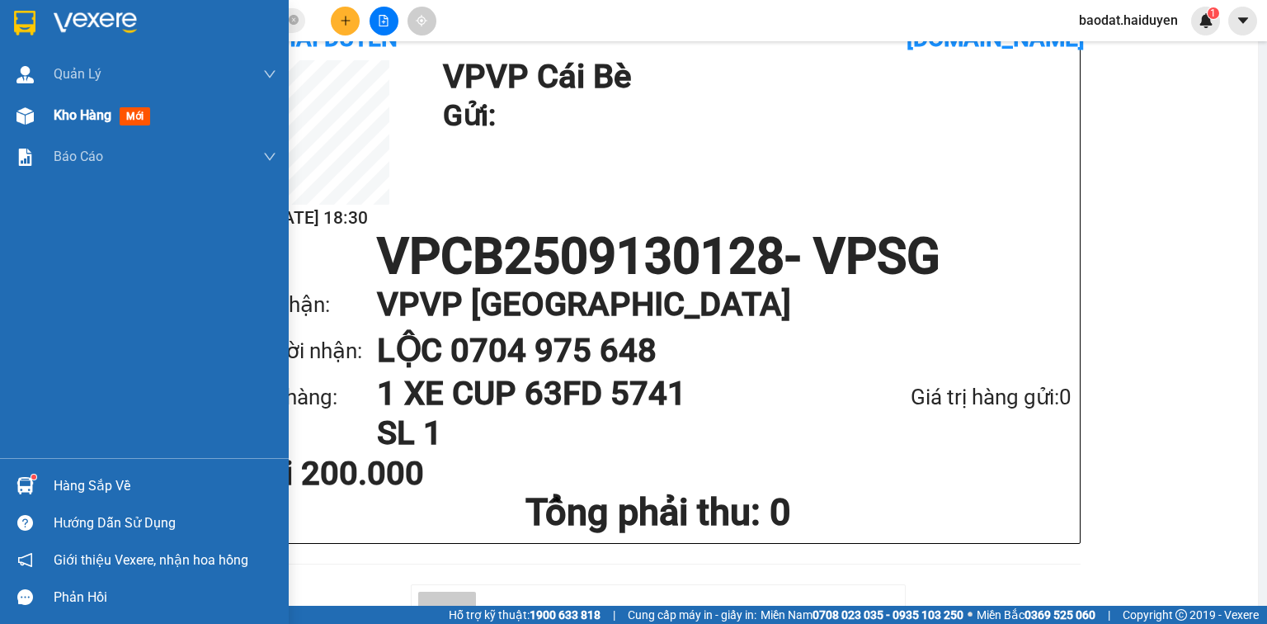
click at [59, 114] on span "Kho hàng" at bounding box center [83, 115] width 58 height 16
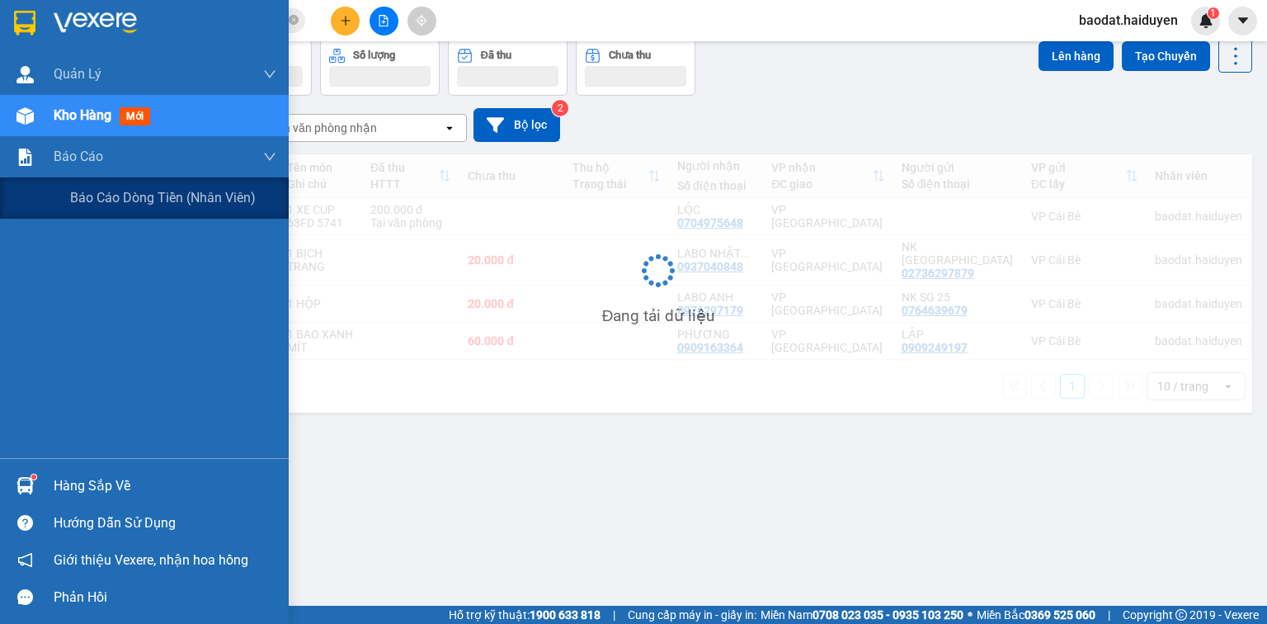
scroll to position [76, 0]
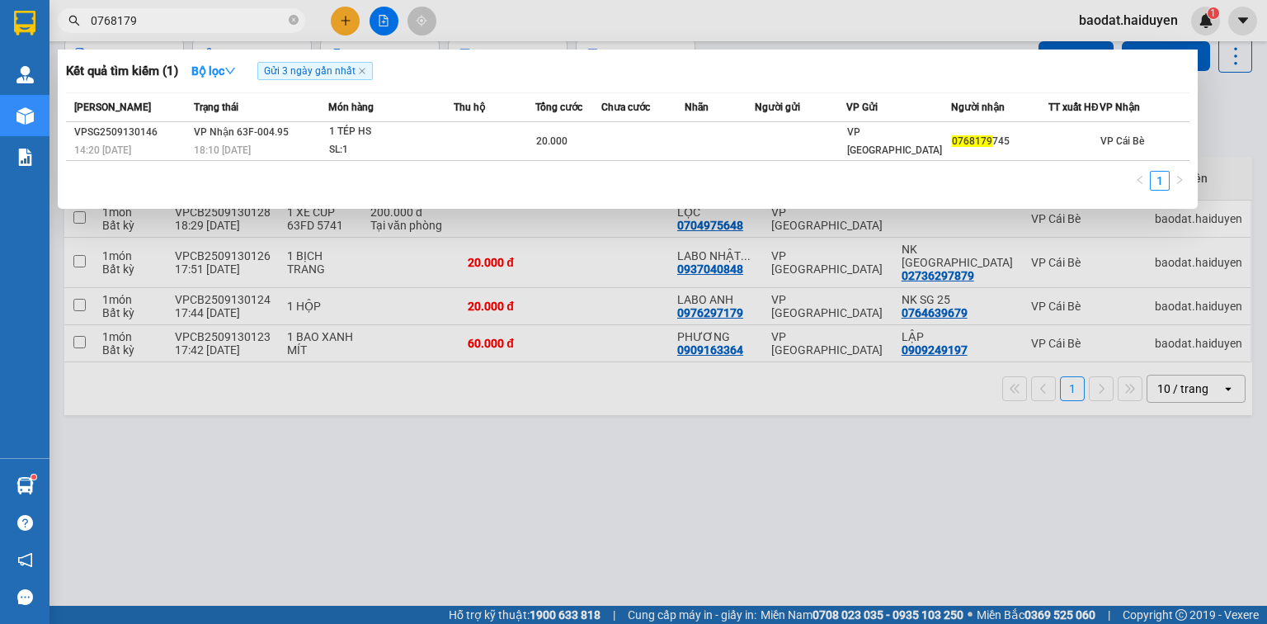
click at [209, 19] on input "0768179" at bounding box center [188, 21] width 195 height 18
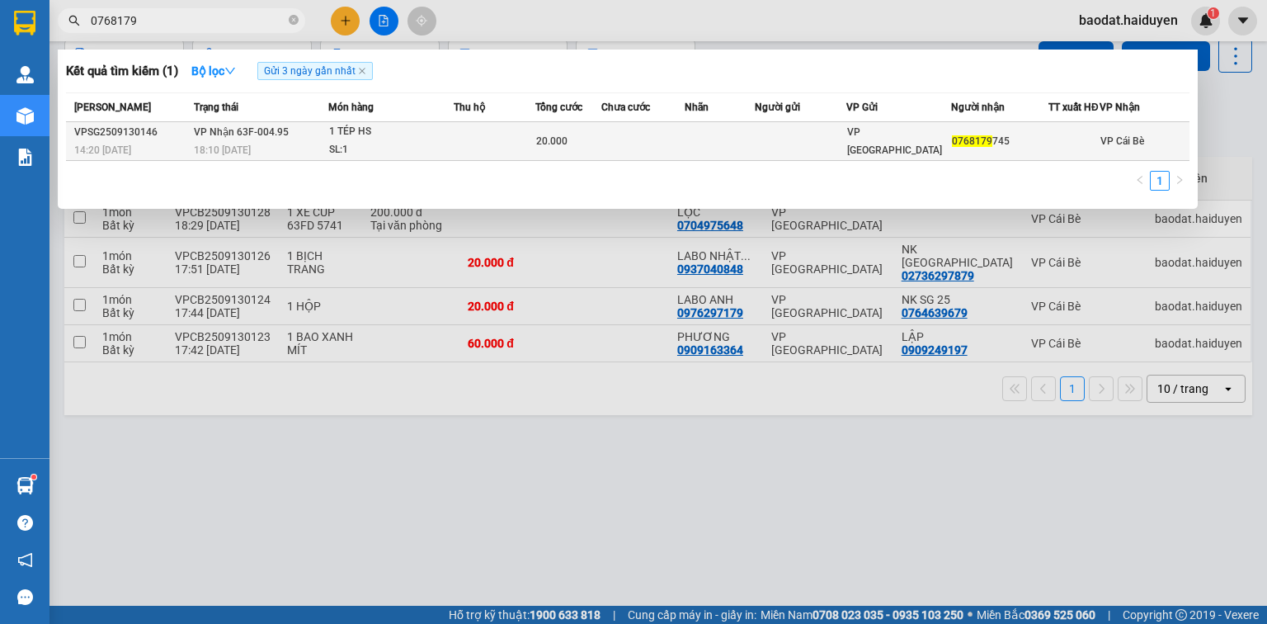
click at [293, 145] on td "VP Nhận 63F-004.95 18:10 [DATE]" at bounding box center [259, 141] width 139 height 39
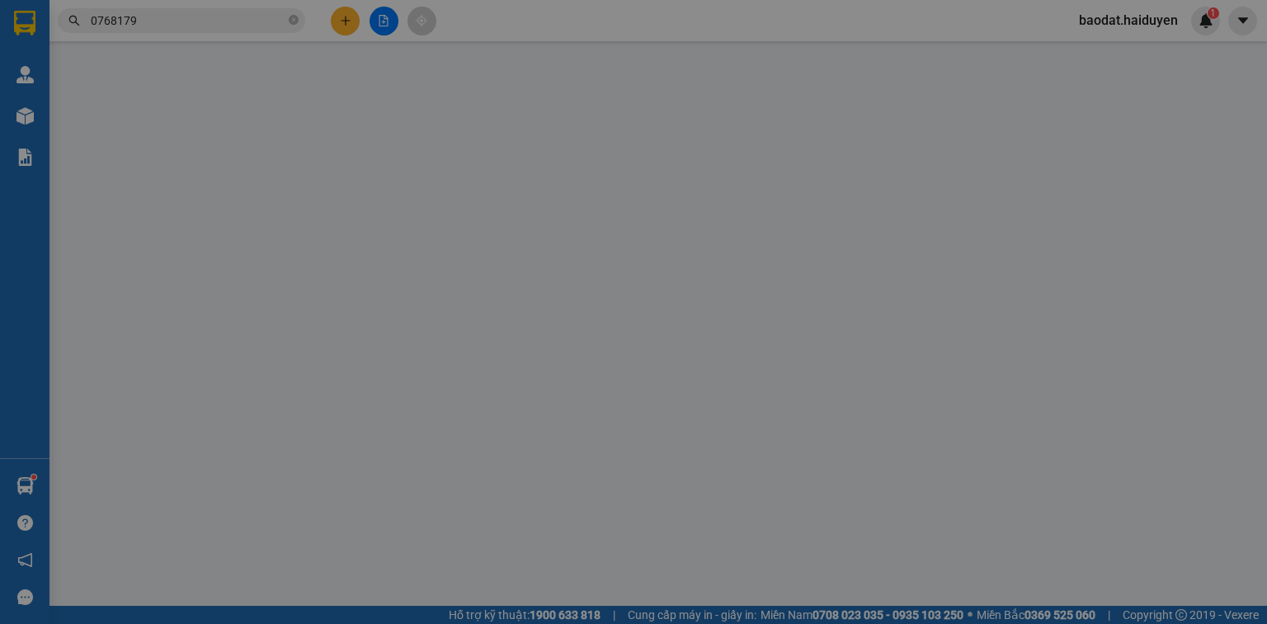
type input "0768179745"
type input "20.000"
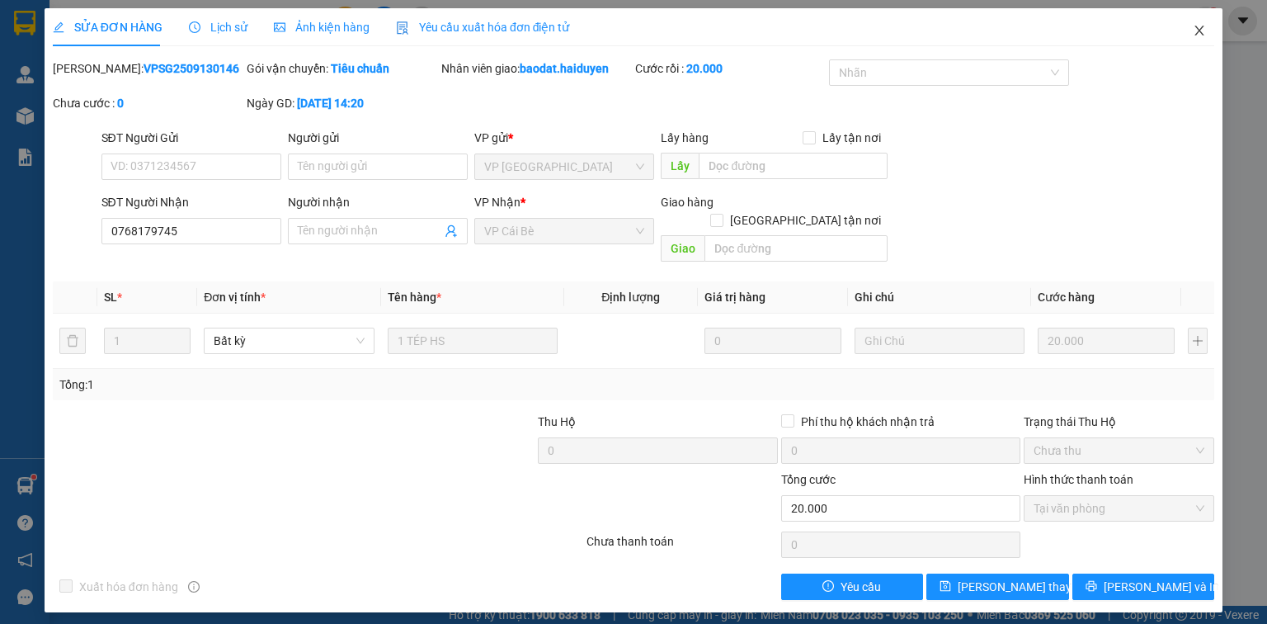
click at [1194, 34] on icon "close" at bounding box center [1199, 30] width 13 height 13
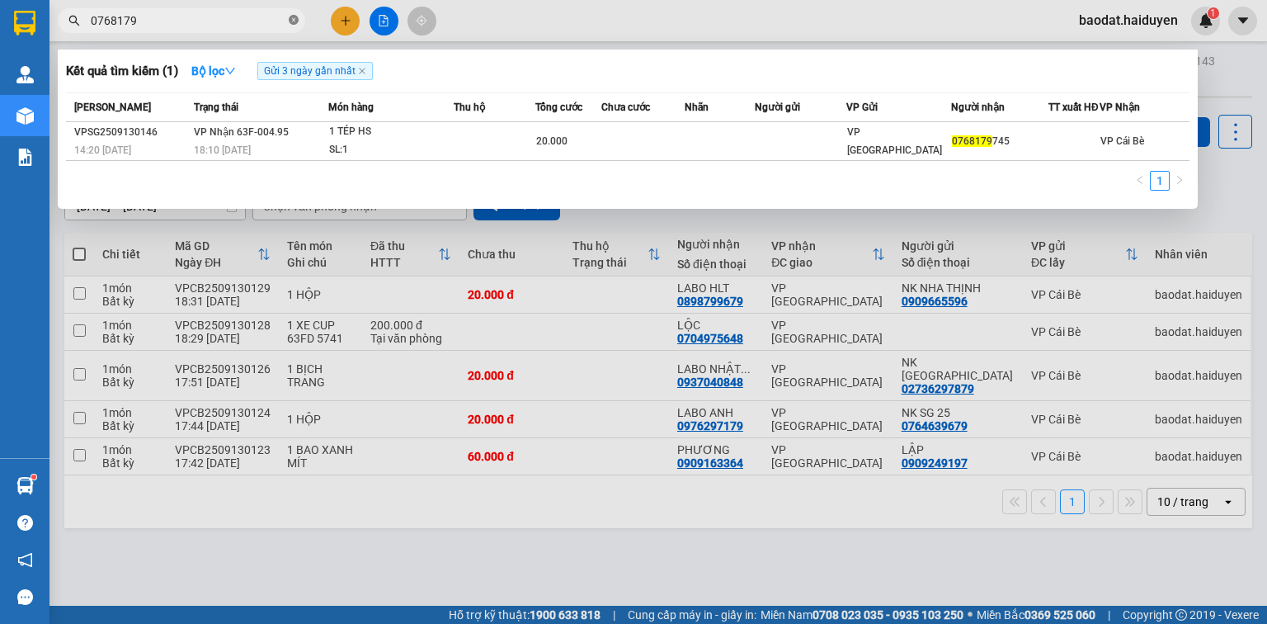
click at [294, 21] on icon "close-circle" at bounding box center [294, 20] width 10 height 10
type input "830"
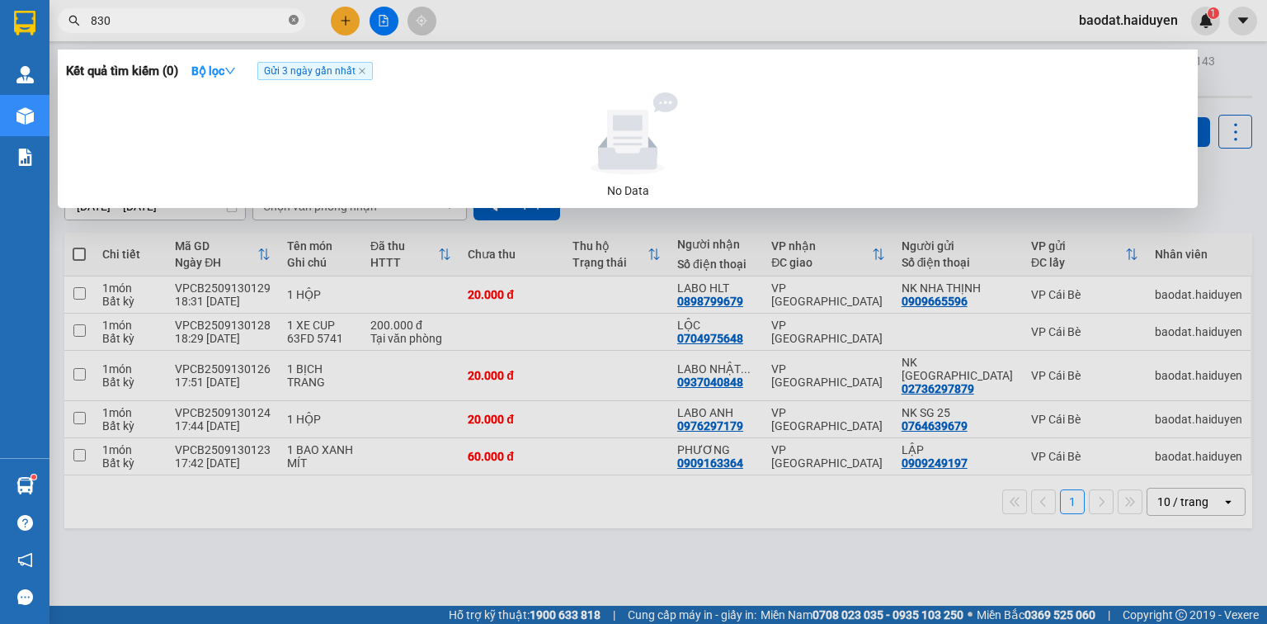
drag, startPoint x: 295, startPoint y: 19, endPoint x: 231, endPoint y: 1, distance: 66.9
click at [294, 18] on icon "close-circle" at bounding box center [294, 20] width 10 height 10
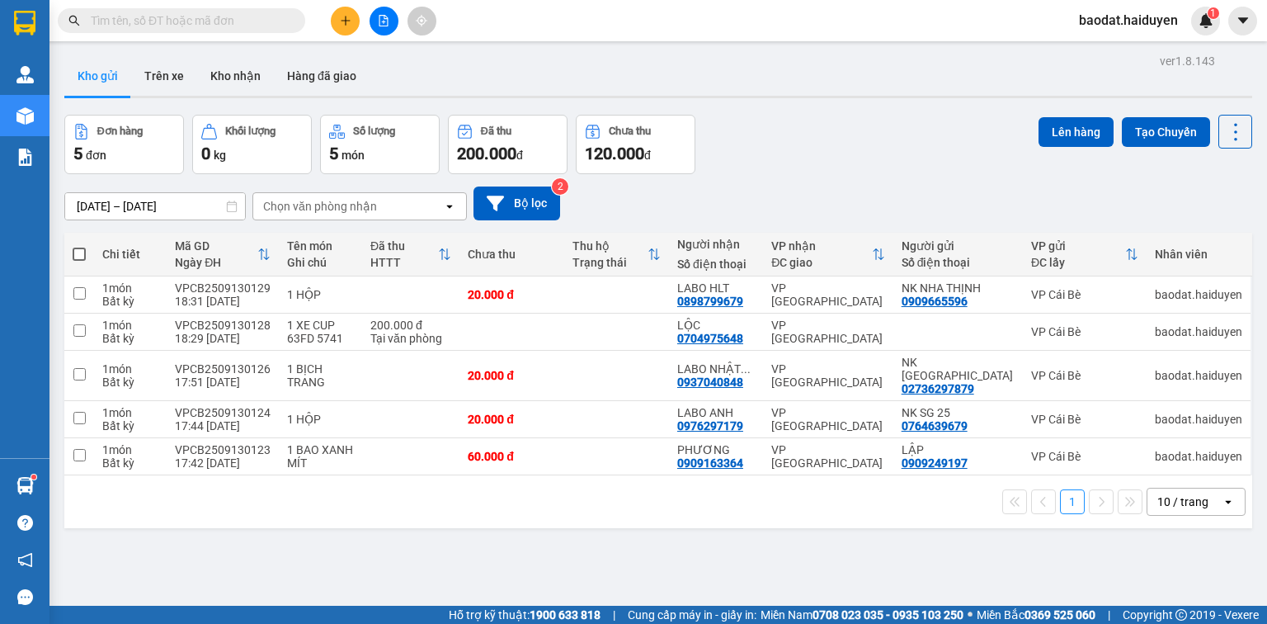
click at [141, 21] on input "text" at bounding box center [188, 21] width 195 height 18
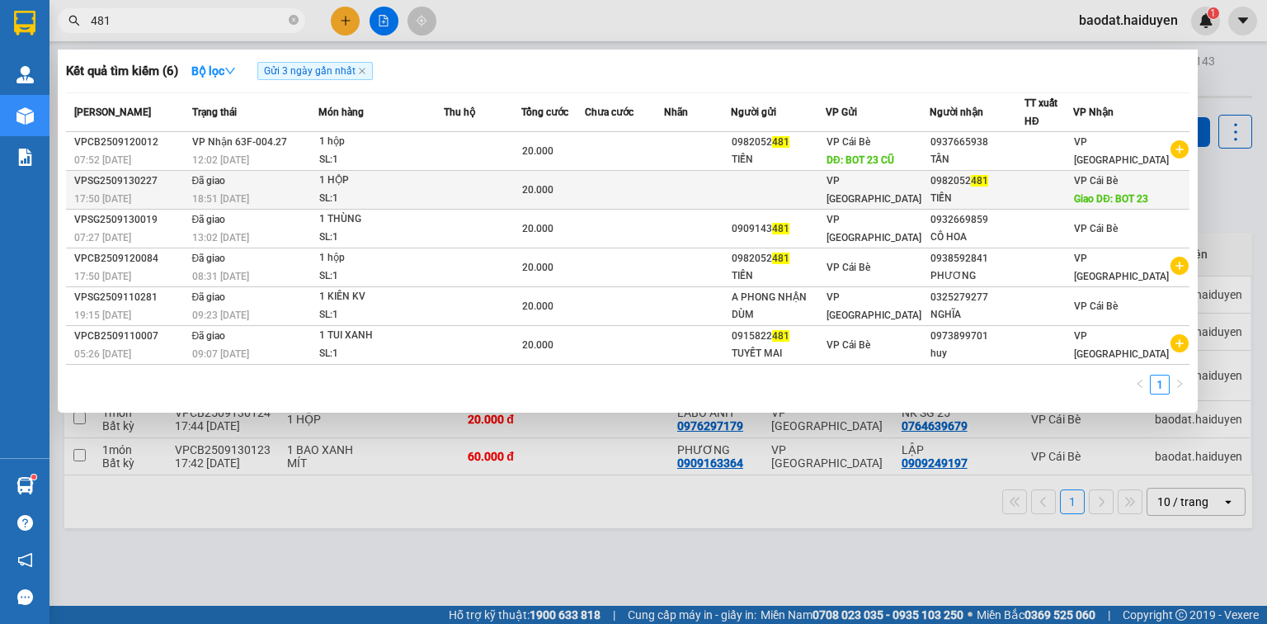
type input "481"
click at [459, 185] on td at bounding box center [483, 190] width 78 height 39
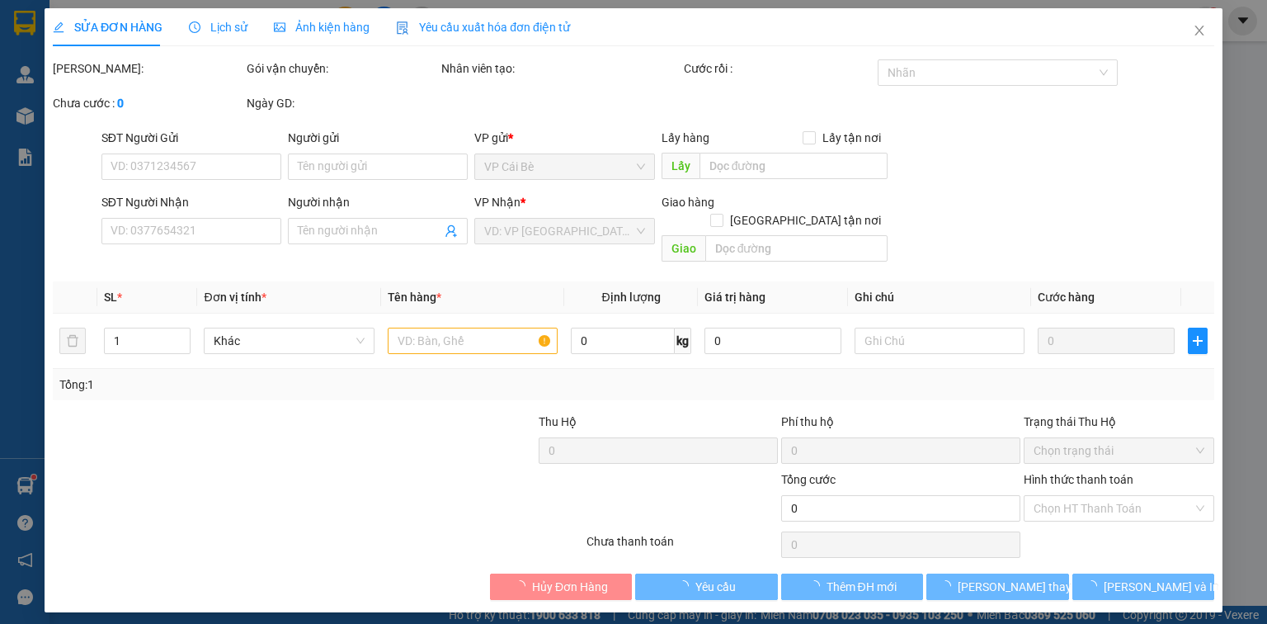
type input "0982052481"
type input "TIẾN"
type input "BOT 23"
type input "20.000"
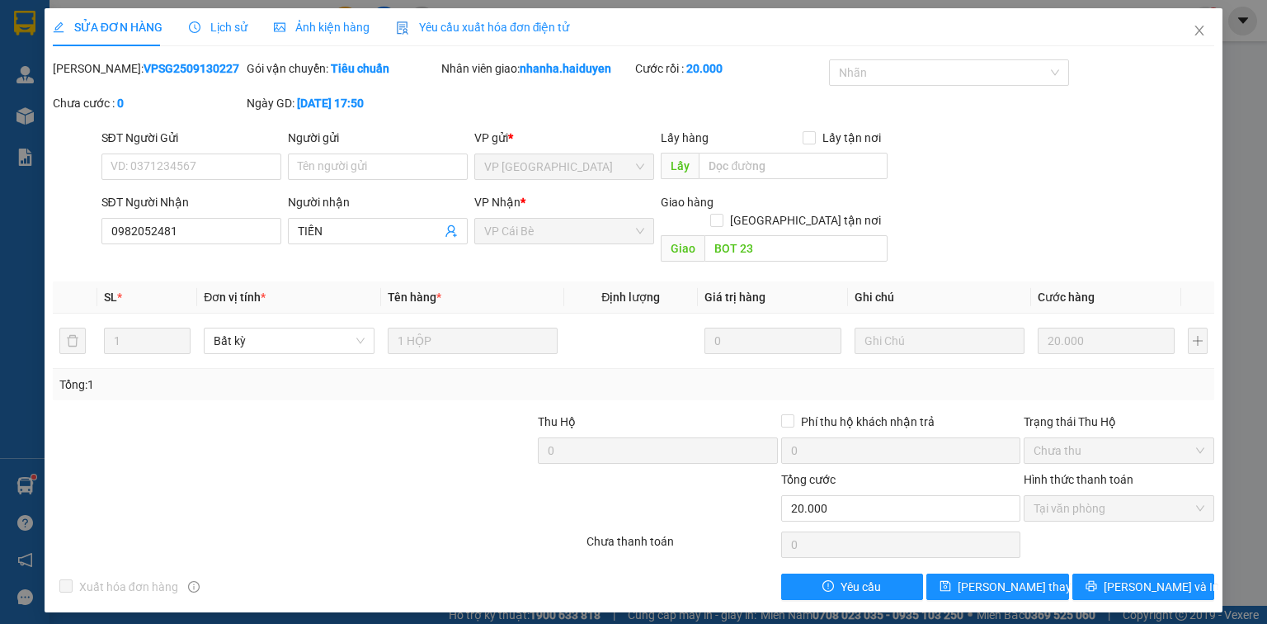
click at [213, 23] on span "Lịch sử" at bounding box center [218, 27] width 59 height 13
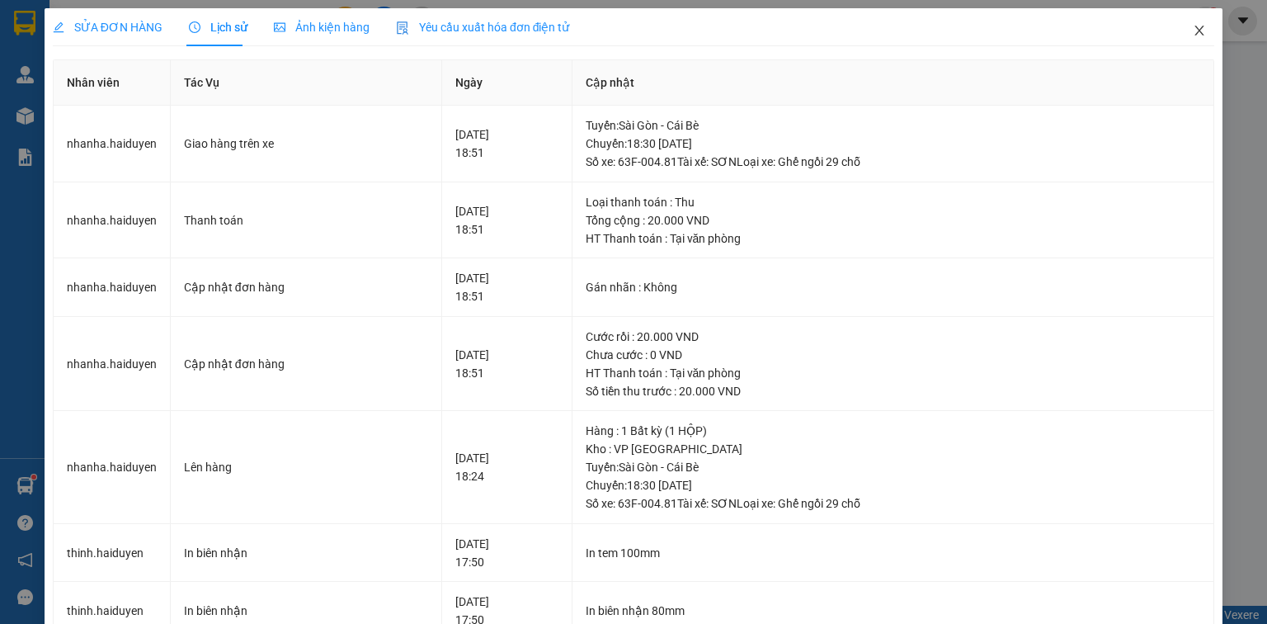
click at [1193, 26] on icon "close" at bounding box center [1199, 30] width 13 height 13
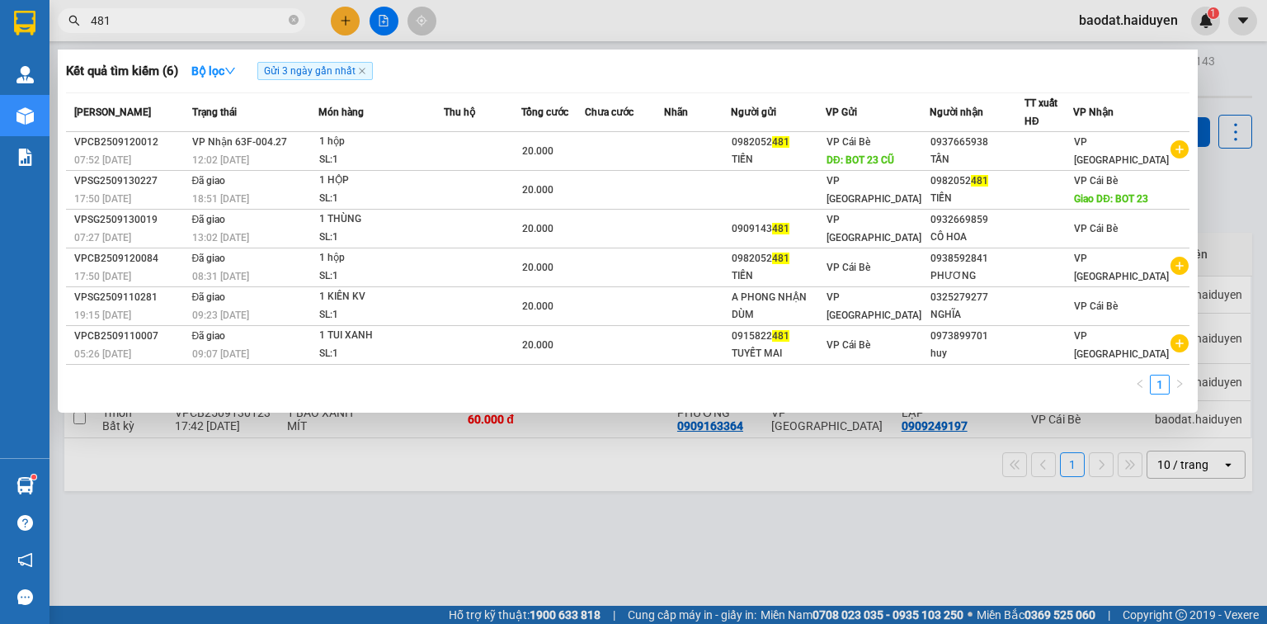
click at [228, 21] on input "481" at bounding box center [188, 21] width 195 height 18
click at [297, 23] on icon "close-circle" at bounding box center [294, 20] width 10 height 10
type input "1611"
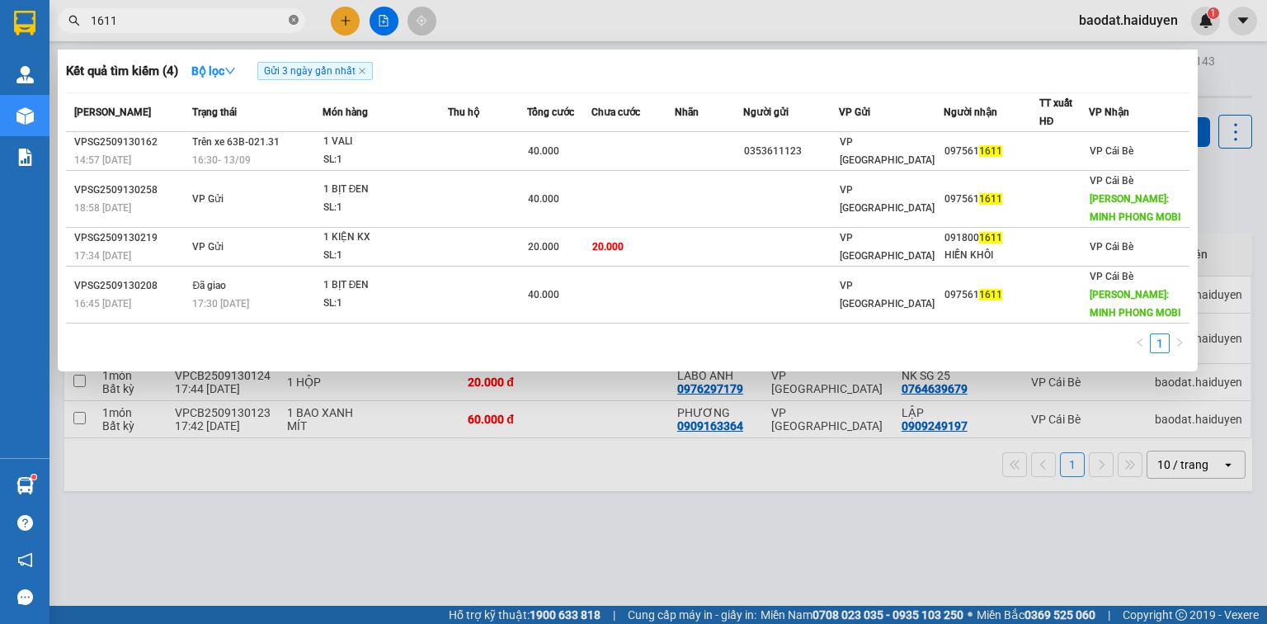
click at [297, 20] on icon "close-circle" at bounding box center [294, 20] width 10 height 10
